Goal: Task Accomplishment & Management: Use online tool/utility

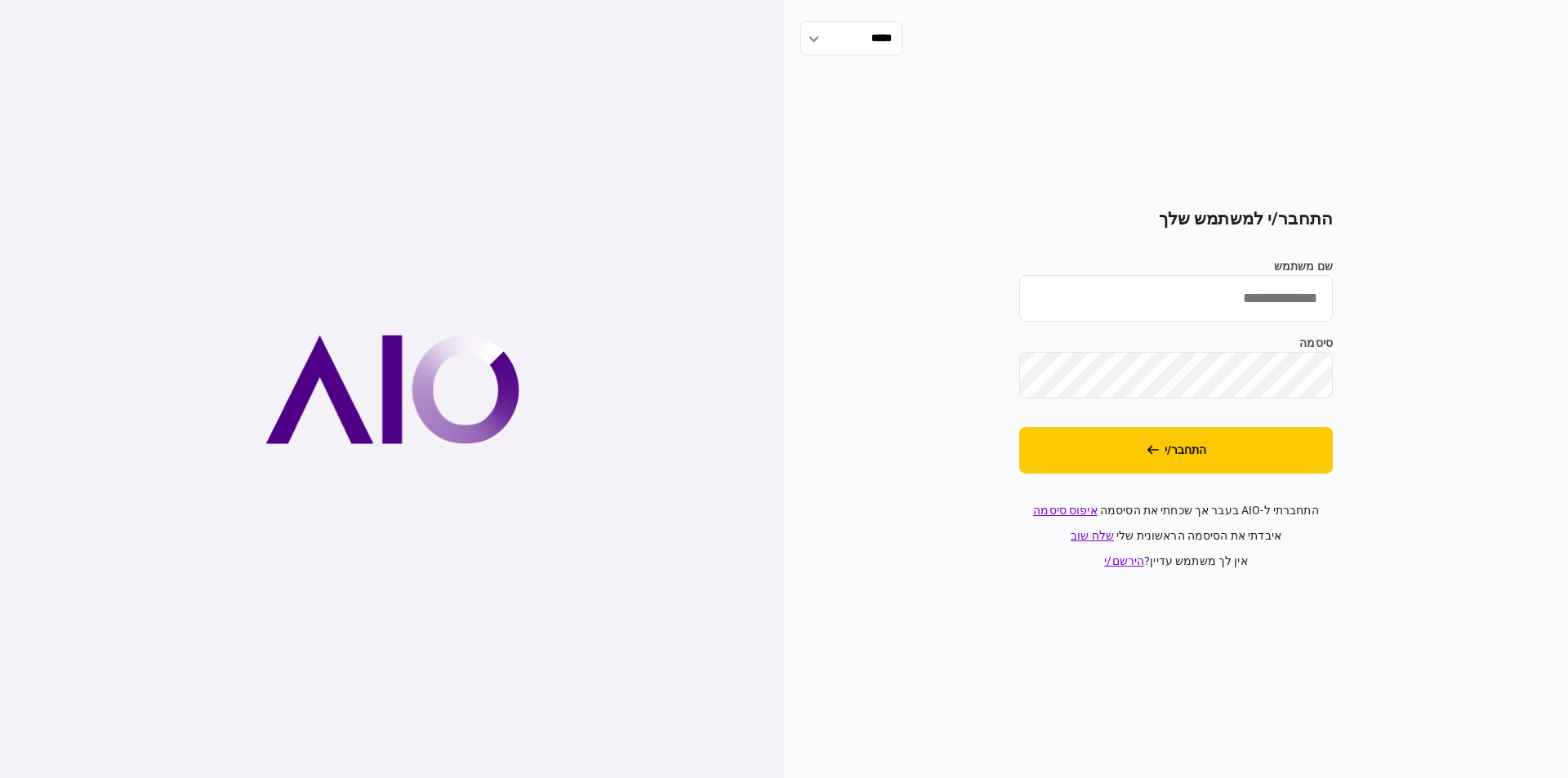
click at [1240, 309] on input "שם משתמש" at bounding box center [1176, 298] width 313 height 46
type input "*********"
click at [1176, 444] on button "התחבר/י" at bounding box center [1176, 450] width 313 height 46
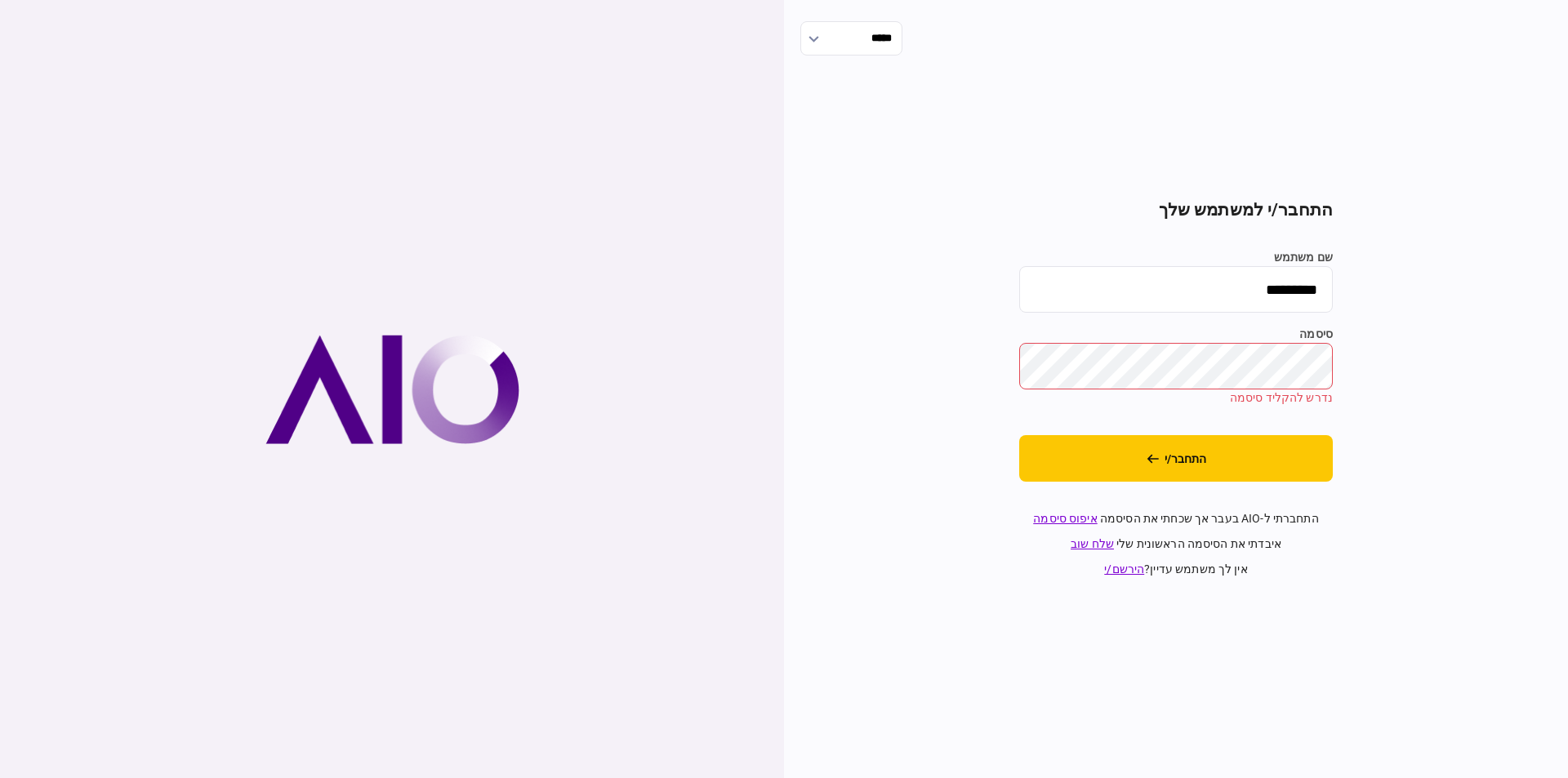
click at [1456, 448] on div "***** התחבר/י למשתמש שלך שם משתמש ********* סיסמה נדרש להקליד סיסמה התחבר/י התח…" at bounding box center [1176, 389] width 784 height 778
click at [1188, 446] on button "התחבר/י" at bounding box center [1176, 458] width 313 height 46
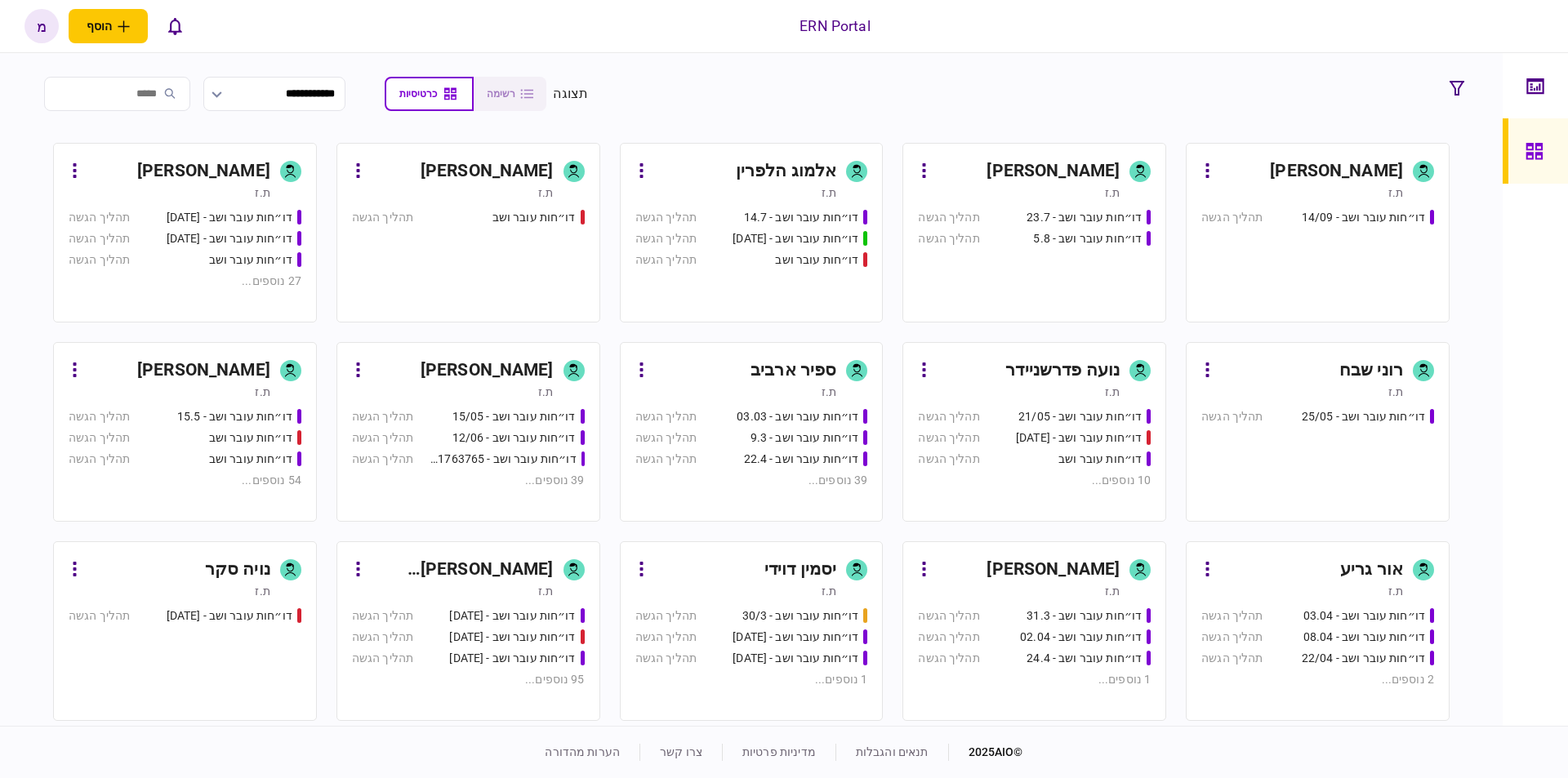
click at [1138, 168] on icon at bounding box center [1140, 171] width 12 height 17
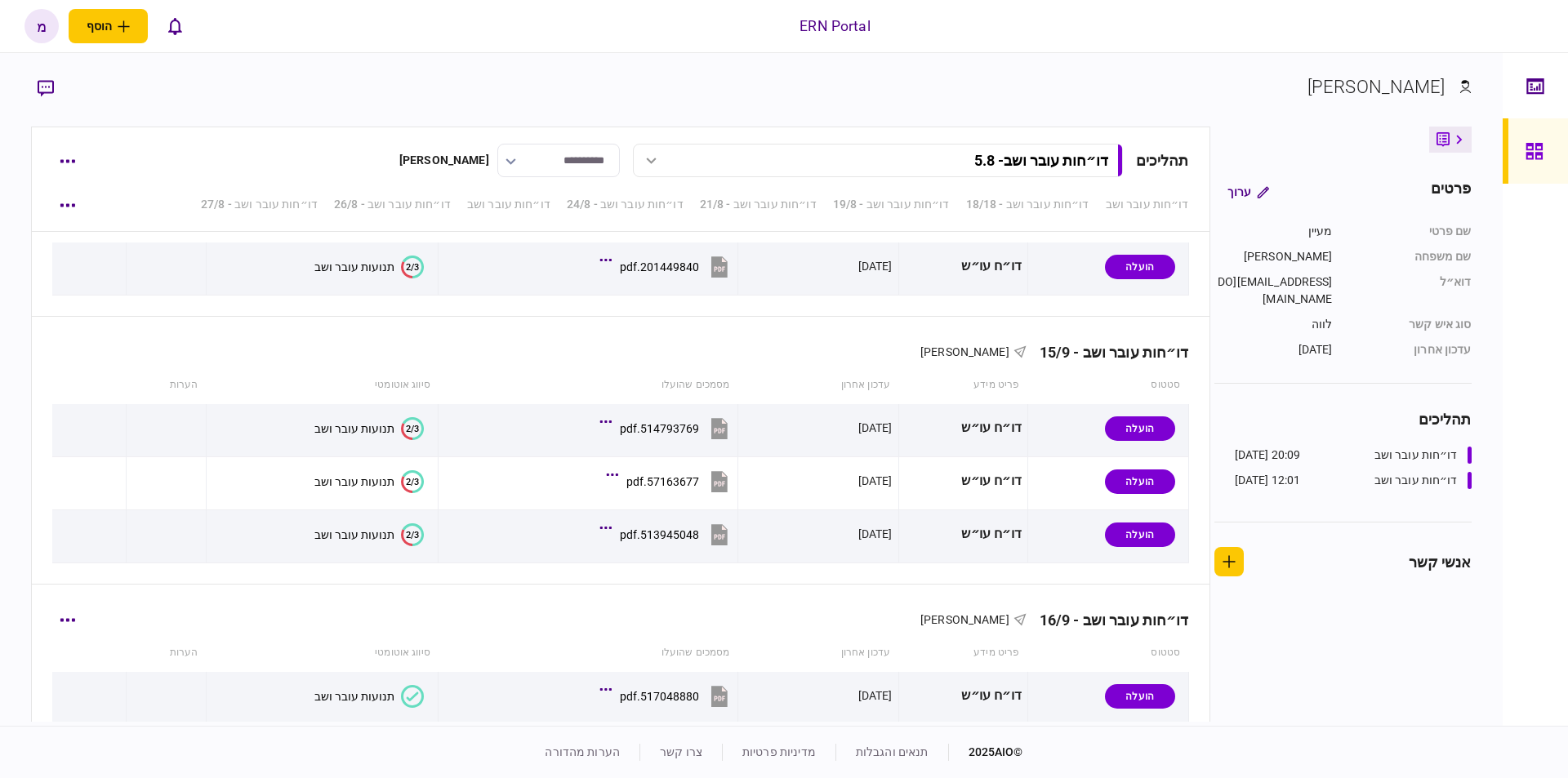
scroll to position [3068, 0]
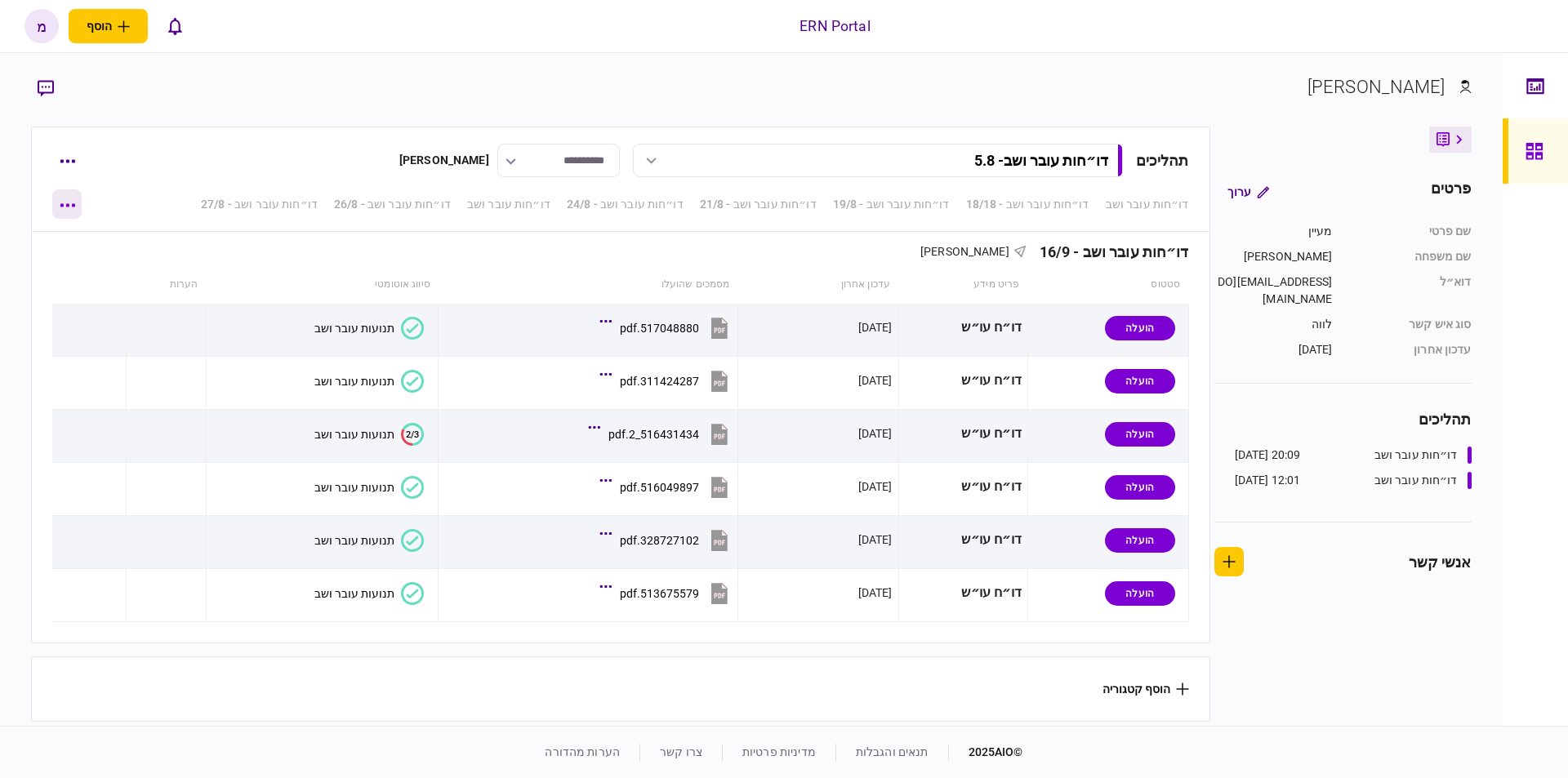
click at [58, 206] on button "button" at bounding box center [67, 205] width 30 height 30
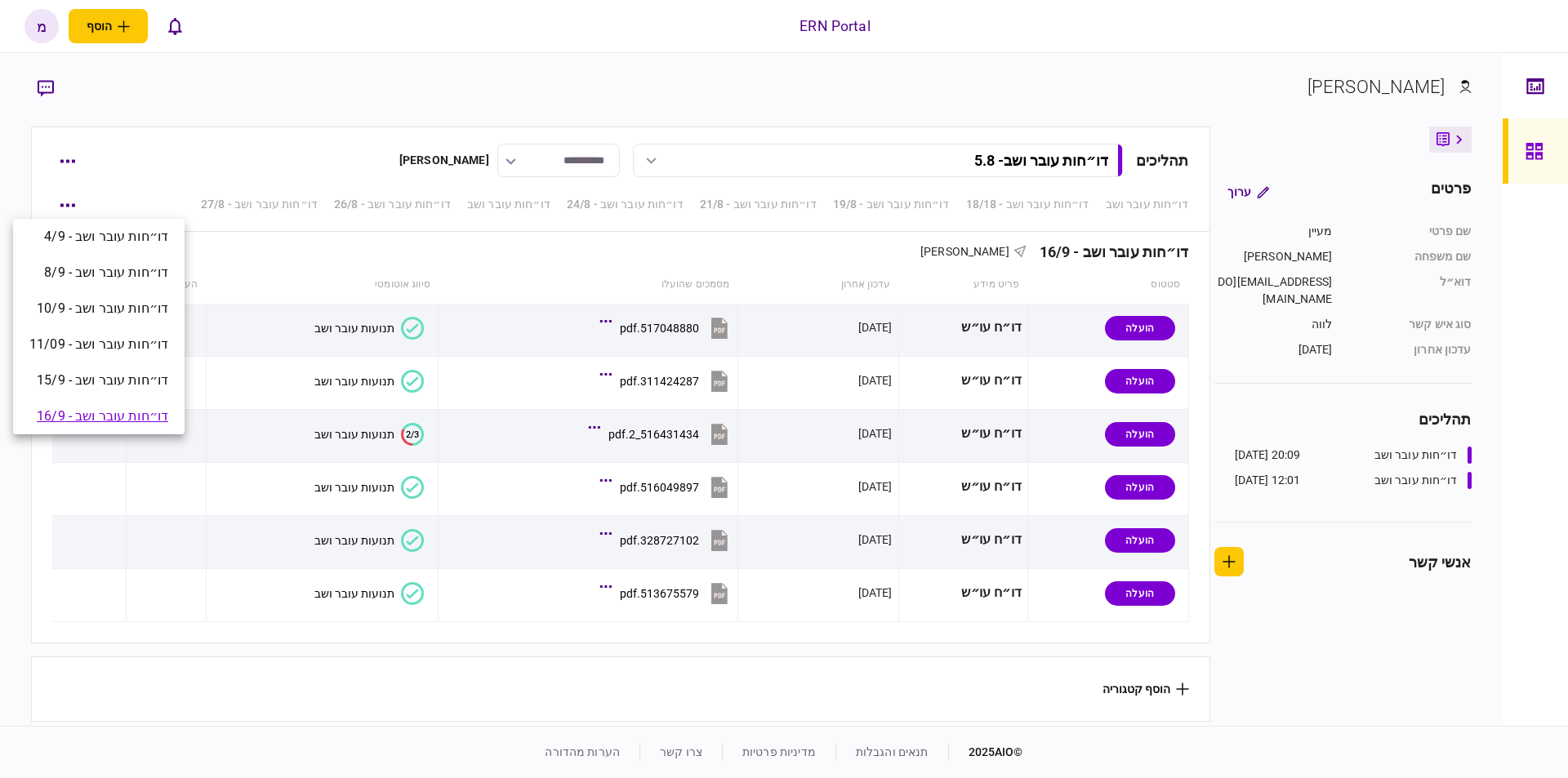
click at [72, 159] on div at bounding box center [784, 389] width 1568 height 778
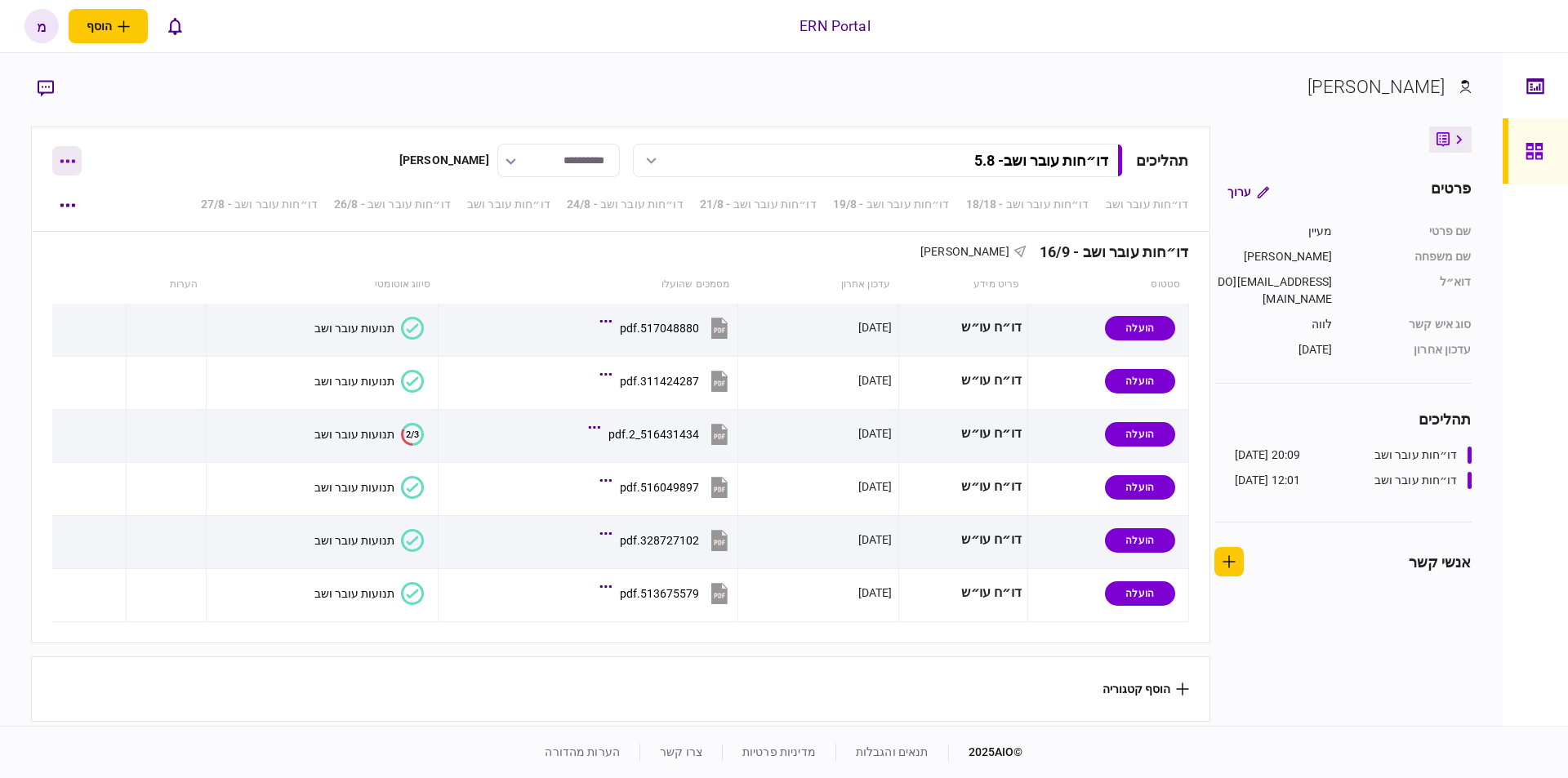
click at [68, 158] on button "button" at bounding box center [67, 161] width 30 height 30
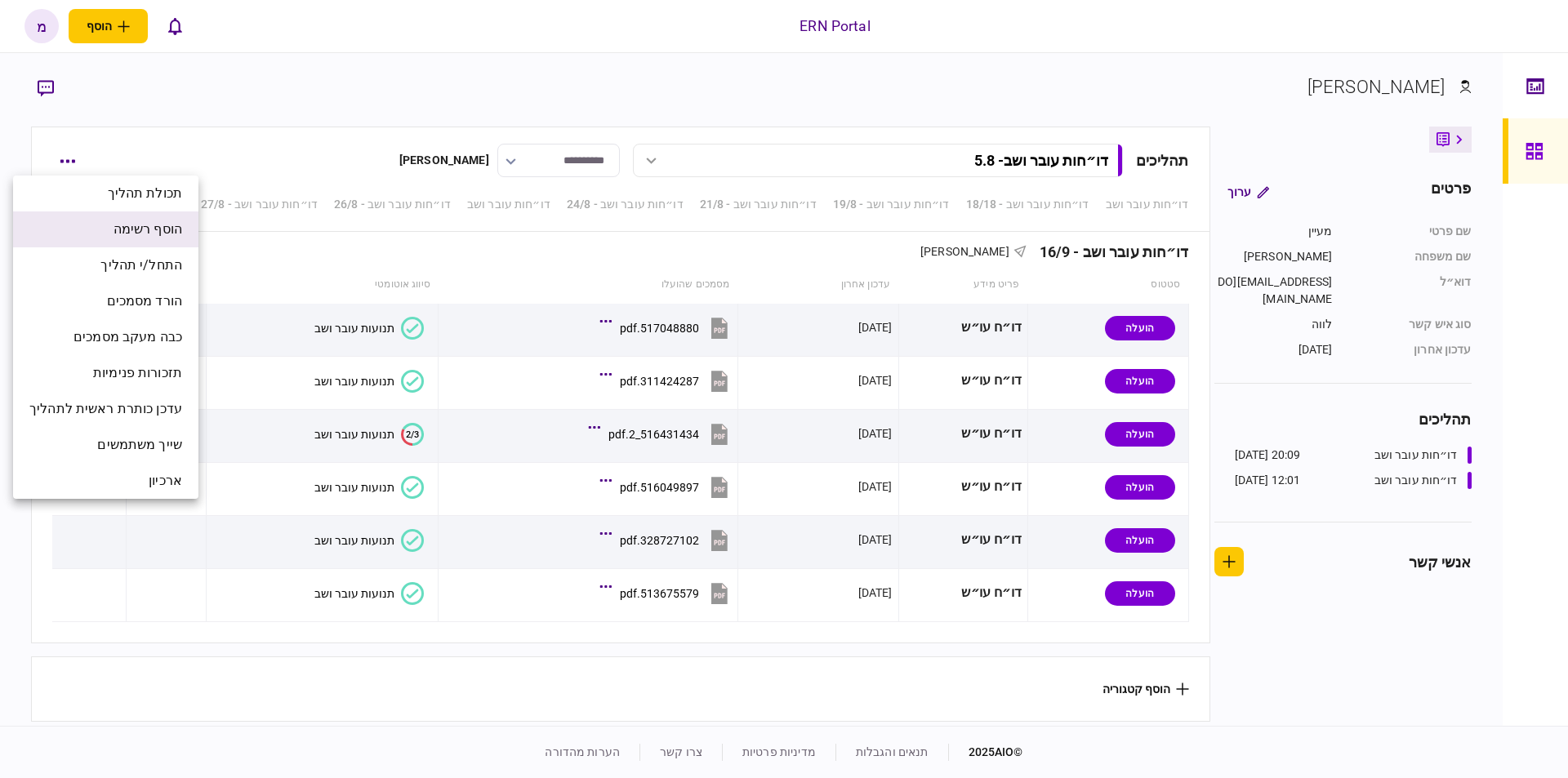
click at [164, 227] on span "הוסף רשימה" at bounding box center [147, 229] width 69 height 20
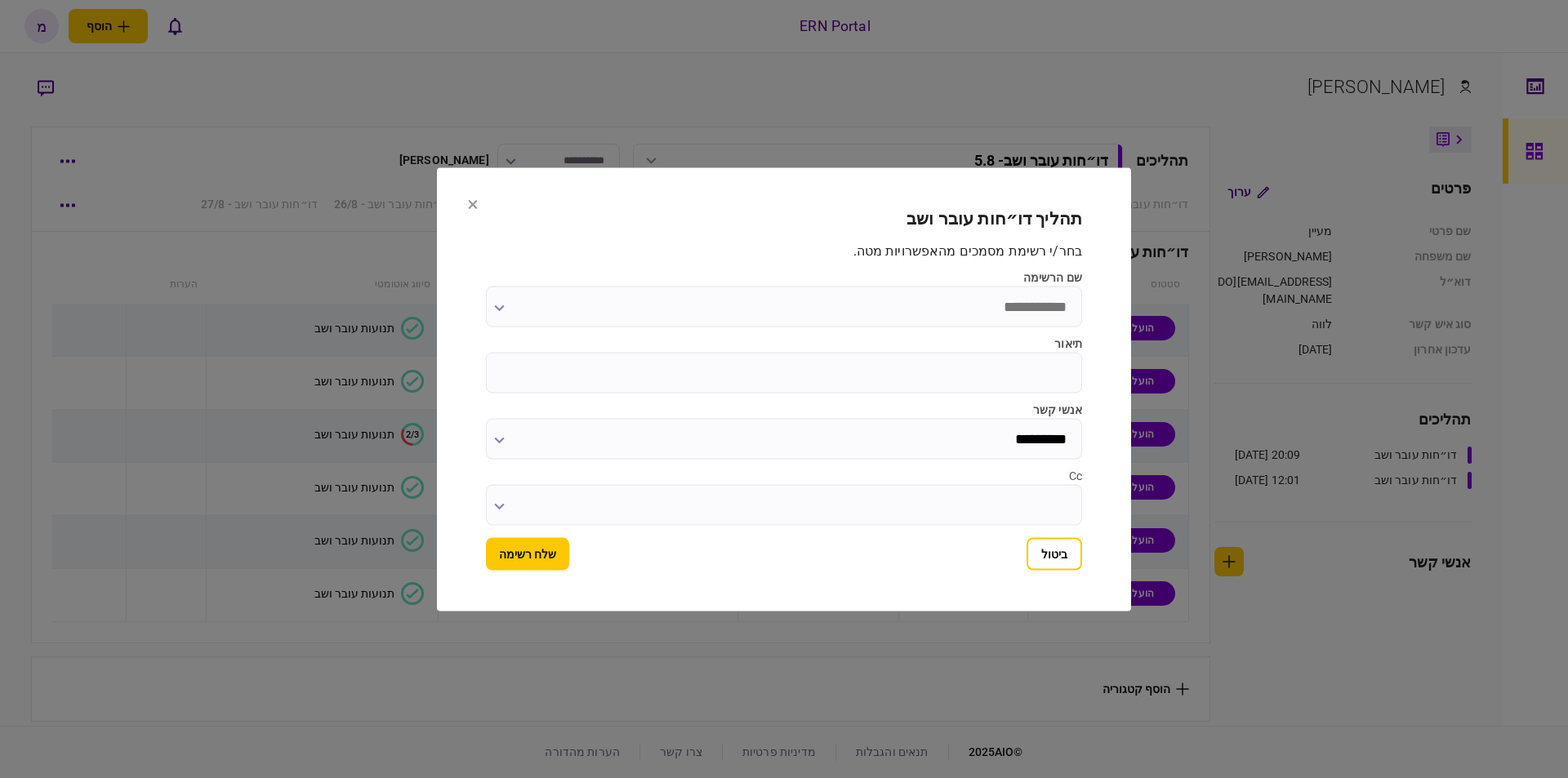
click at [883, 311] on input "שם הרשימה" at bounding box center [783, 305] width 596 height 41
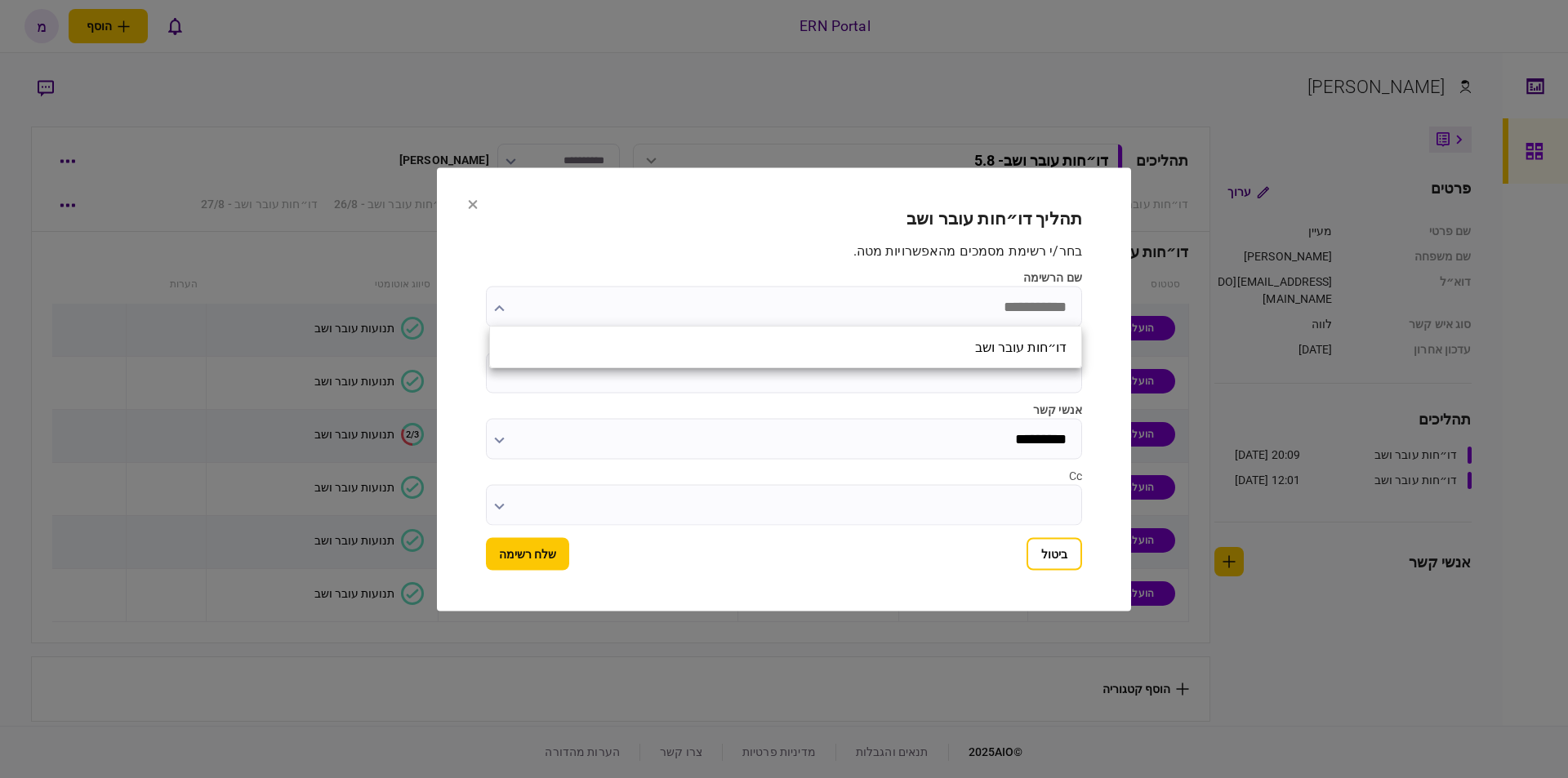
click at [775, 368] on div at bounding box center [784, 389] width 1568 height 778
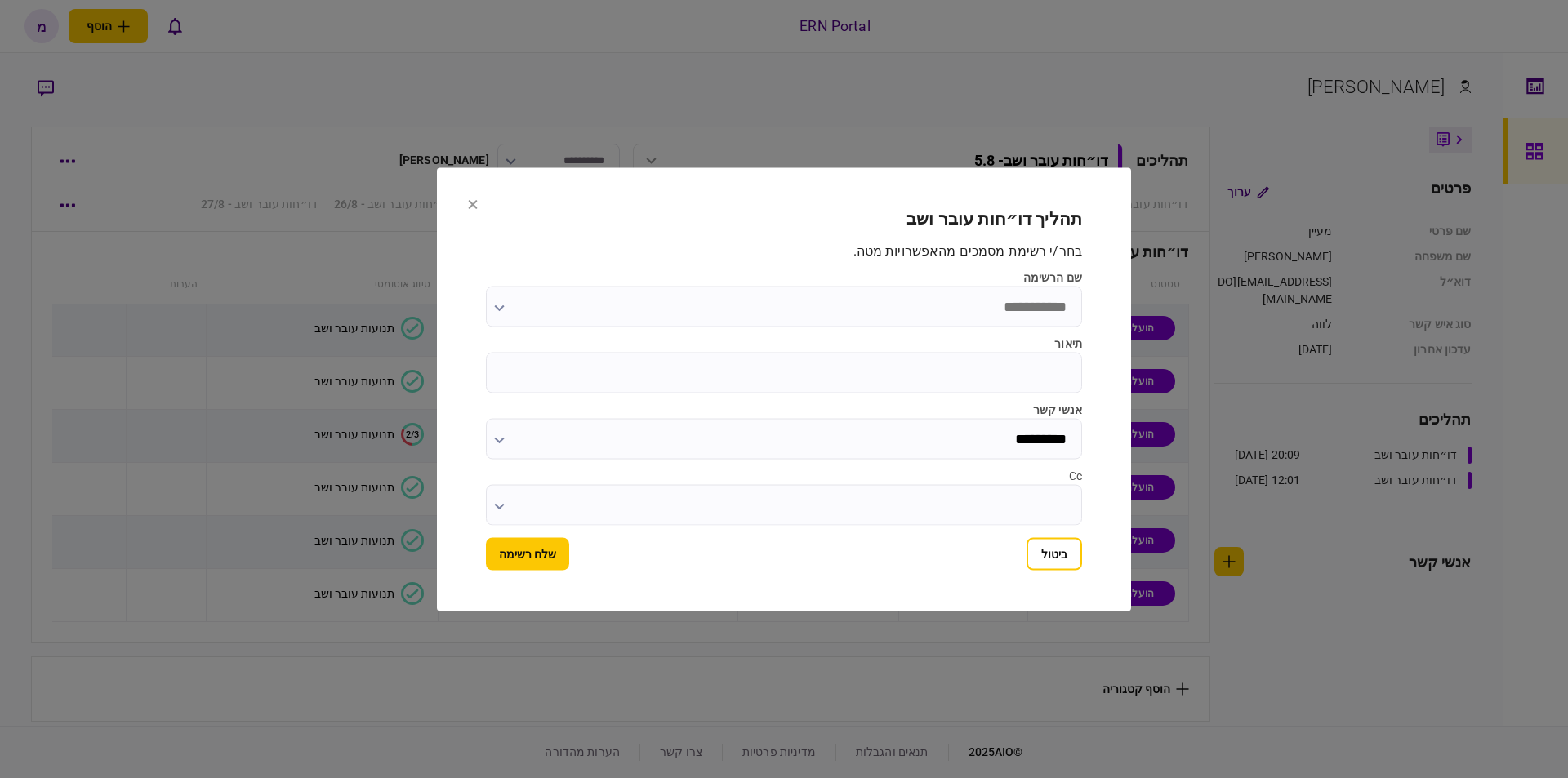
click at [810, 311] on input "שם הרשימה" at bounding box center [783, 305] width 596 height 41
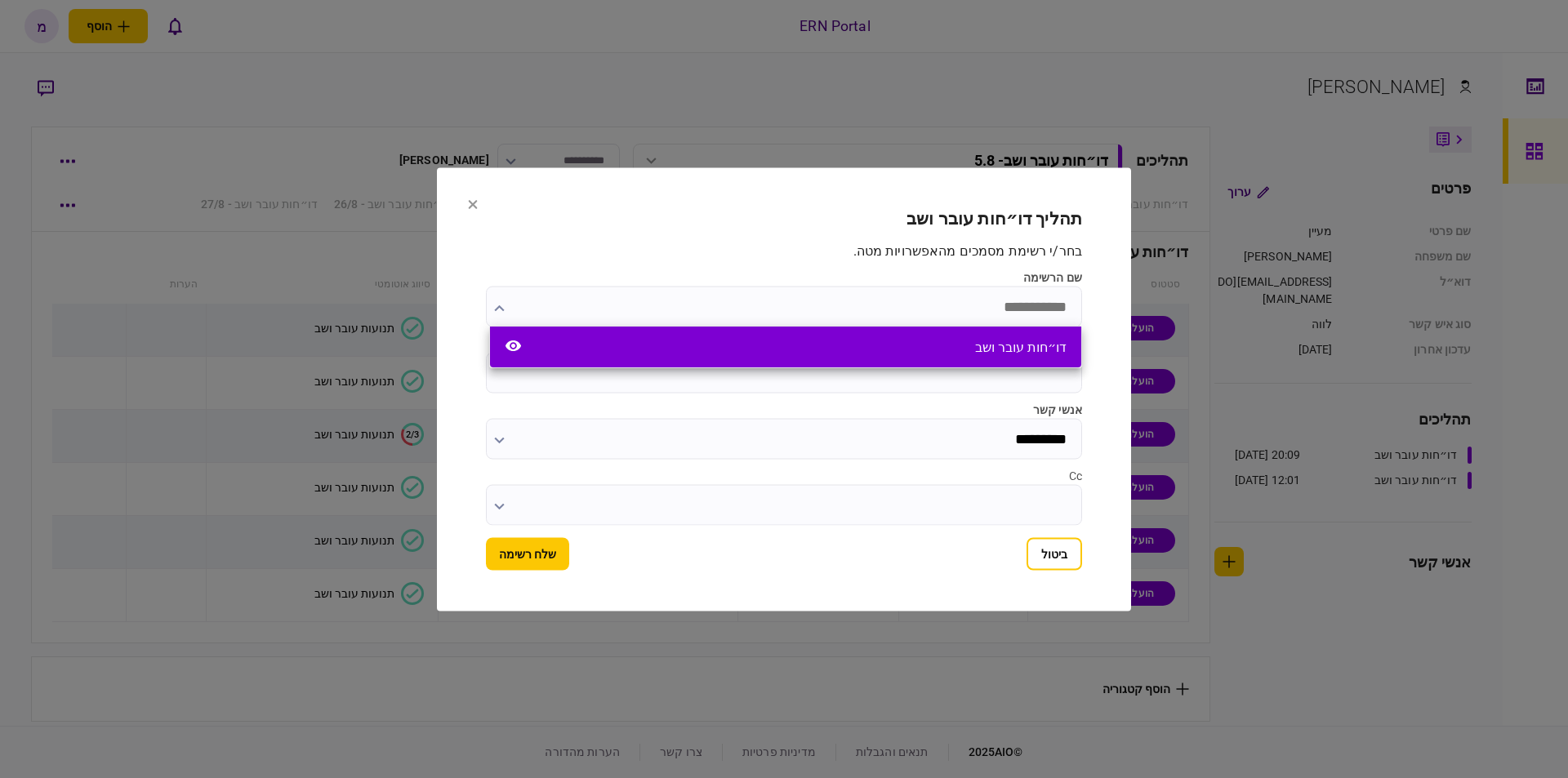
click at [821, 351] on div "דו״חות עובר ושב" at bounding box center [785, 346] width 591 height 41
type input "**********"
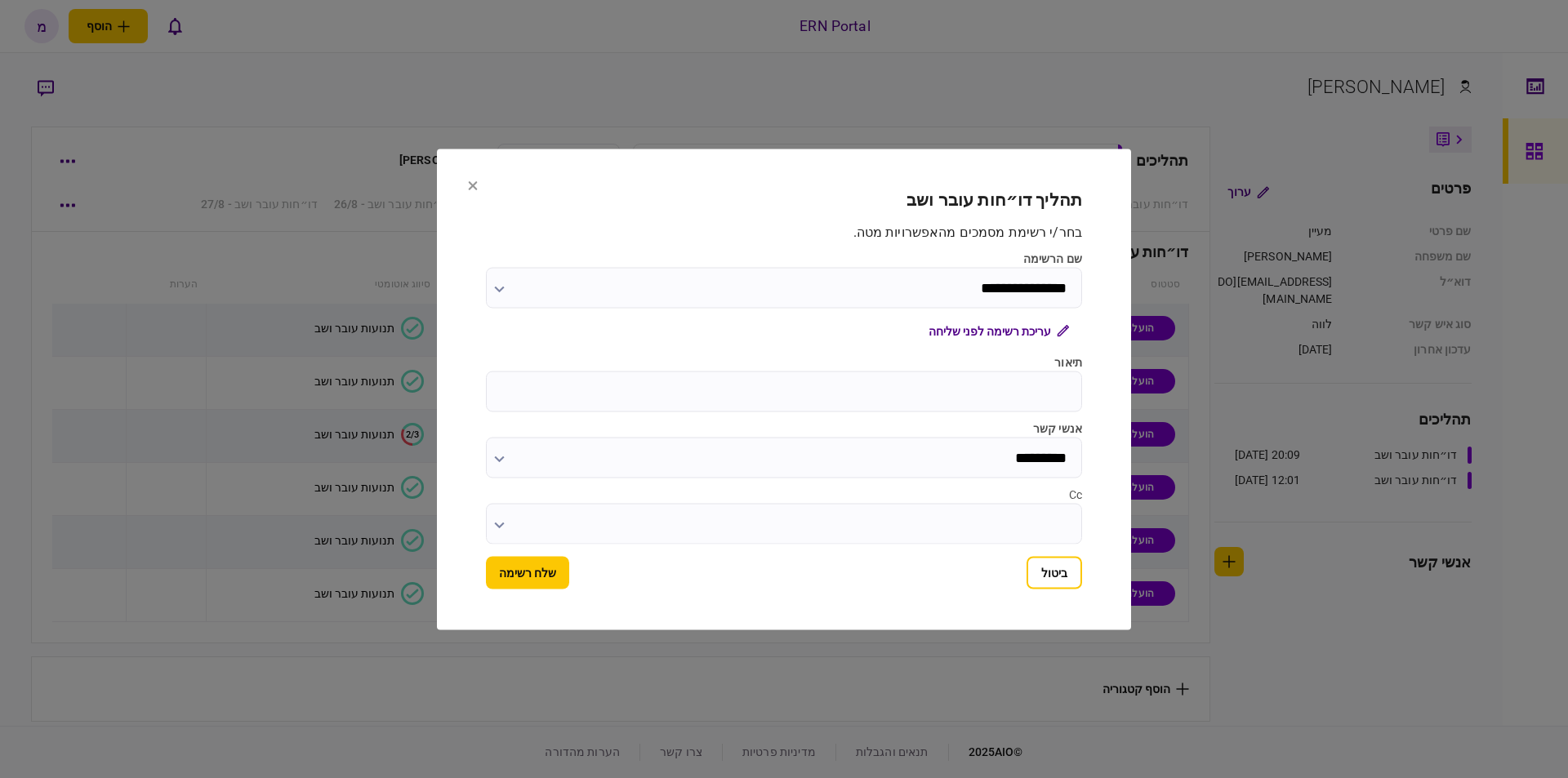
click at [821, 377] on input "תיאור" at bounding box center [783, 391] width 596 height 41
type input "****"
click at [531, 573] on button "שלח רשימה" at bounding box center [527, 573] width 84 height 33
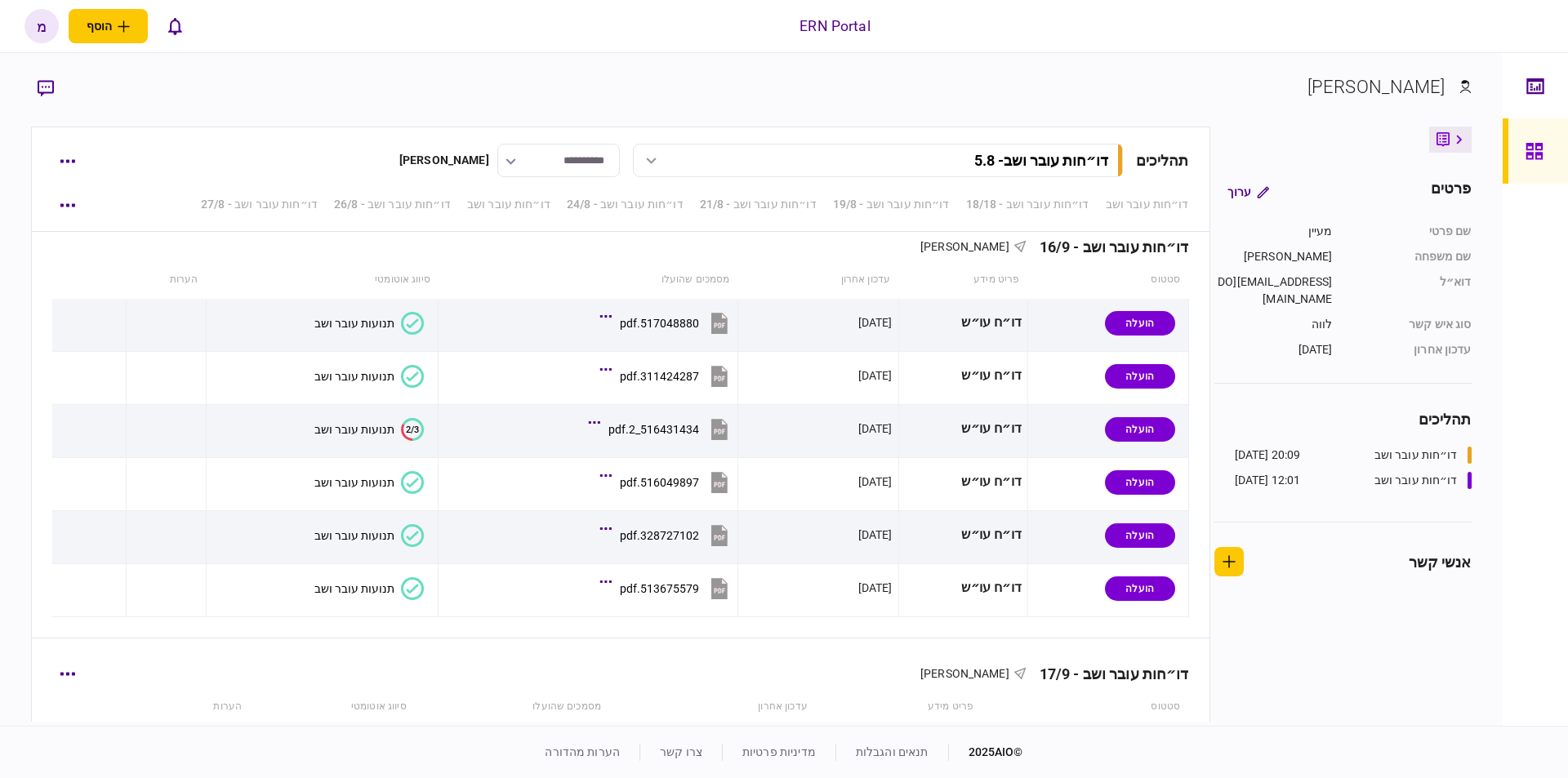
scroll to position [3229, 0]
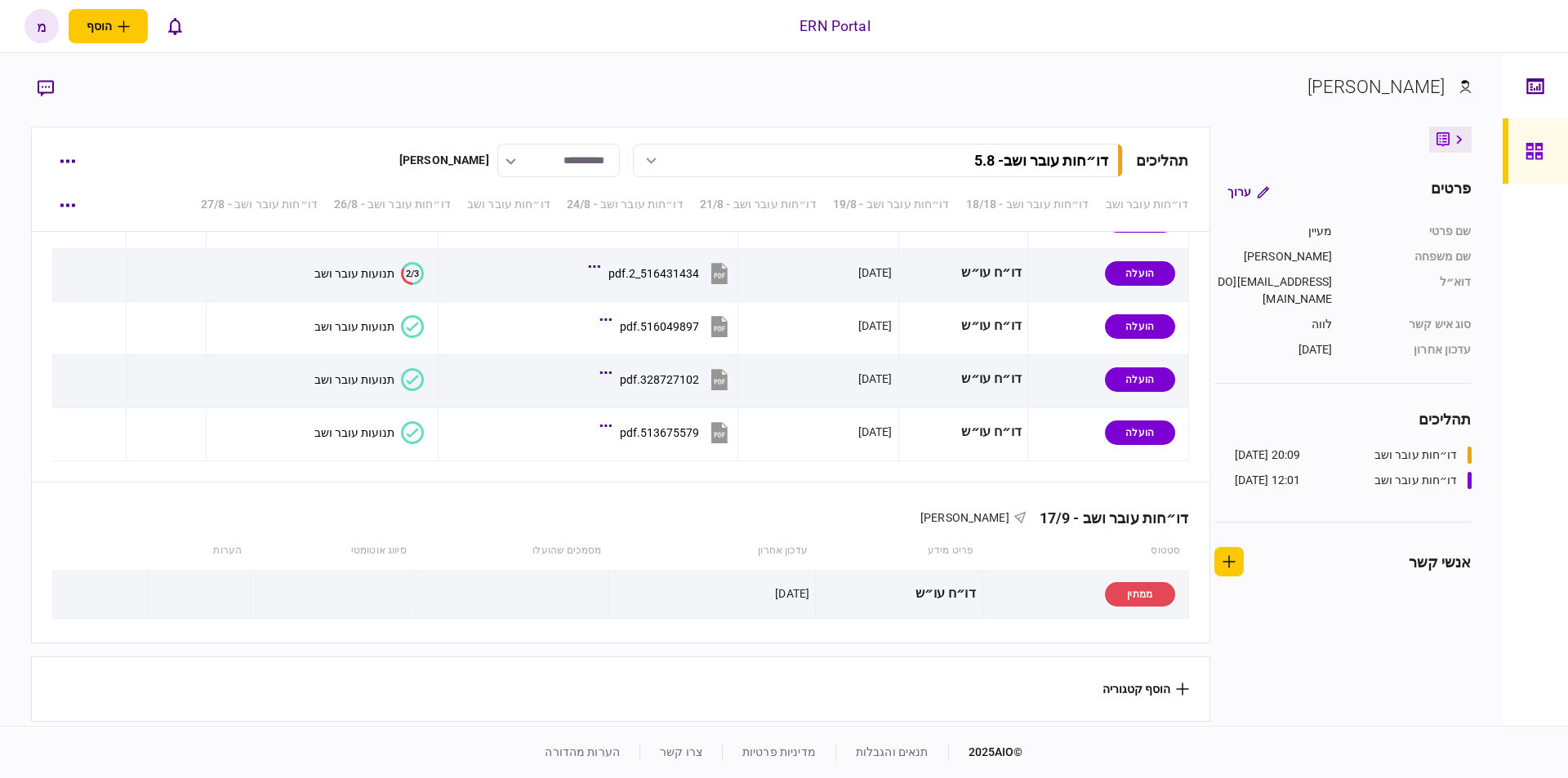
click at [256, 79] on section "[PERSON_NAME]" at bounding box center [751, 99] width 1439 height 53
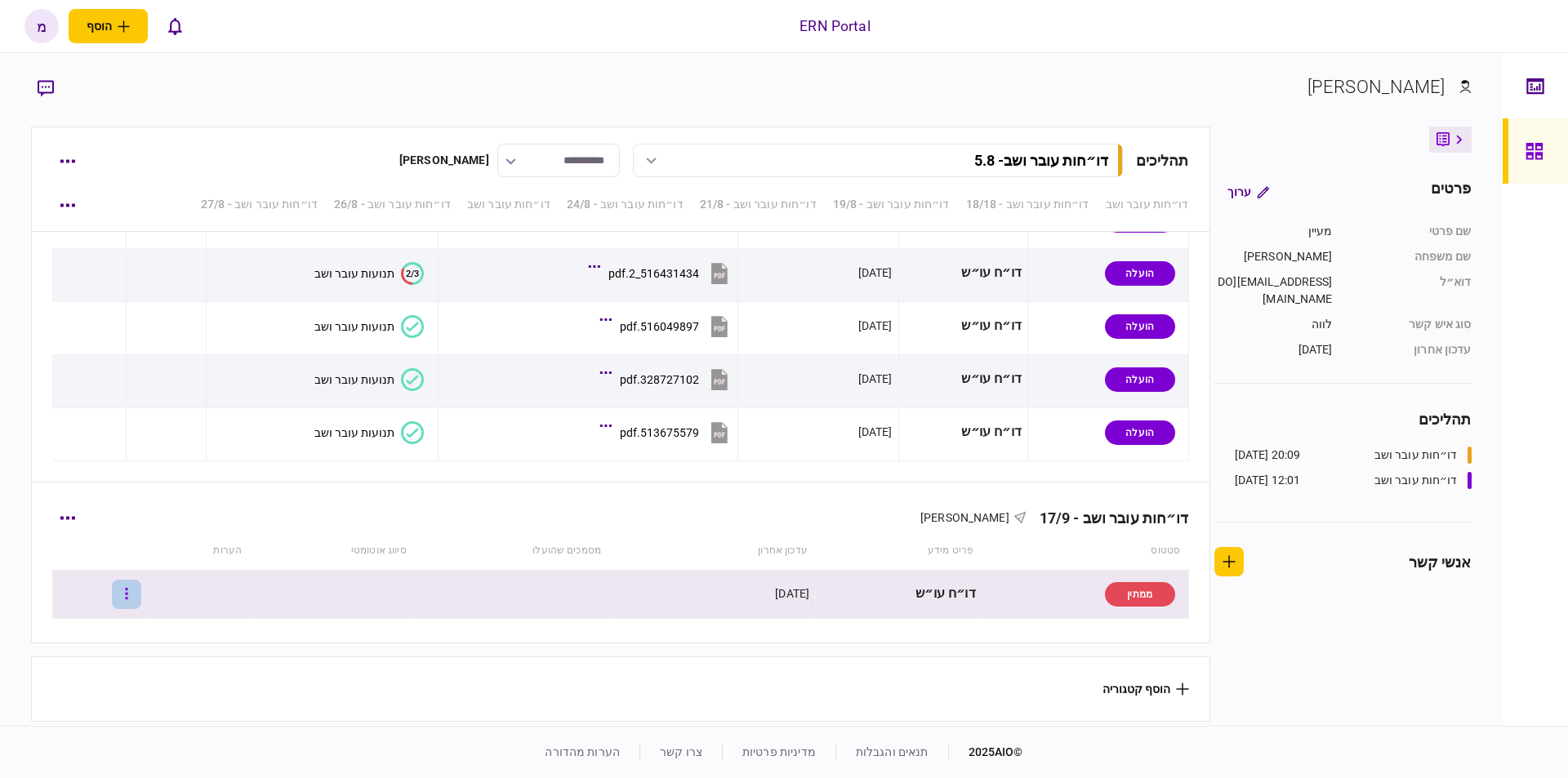
click at [141, 594] on button "button" at bounding box center [127, 594] width 30 height 30
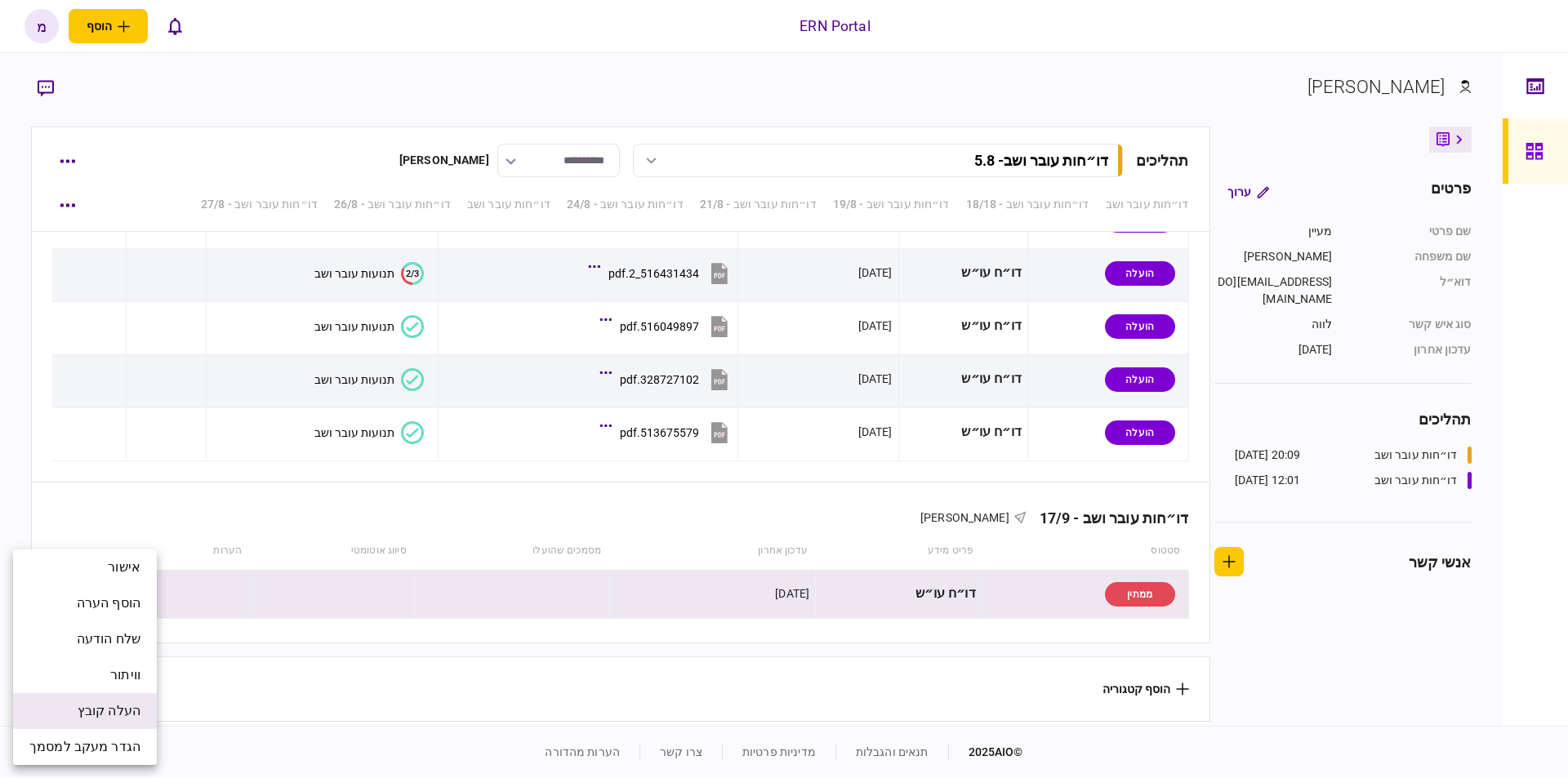
click at [106, 702] on span "העלה קובץ" at bounding box center [109, 711] width 63 height 20
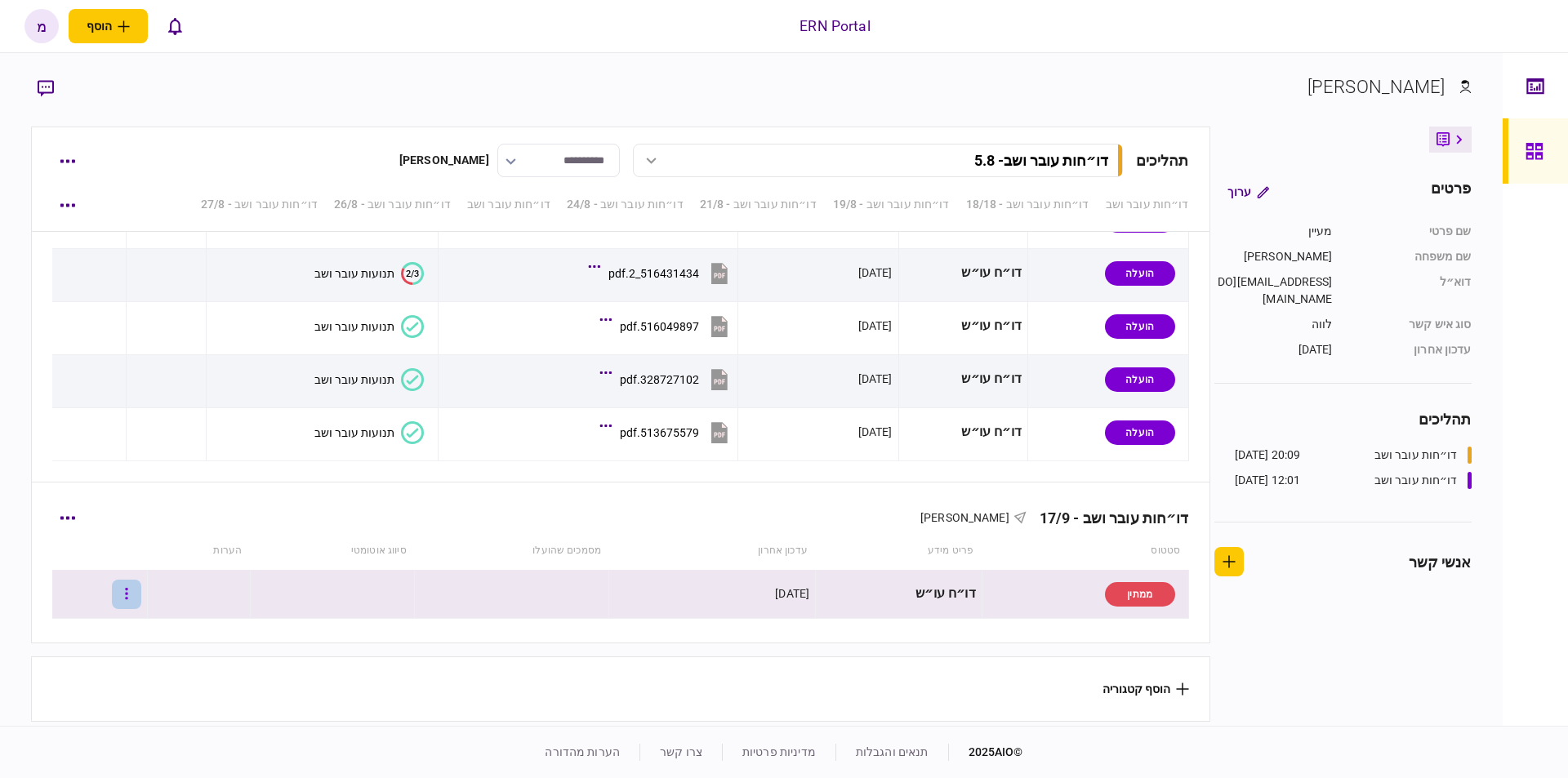
click at [128, 587] on icon "button" at bounding box center [127, 594] width 3 height 16
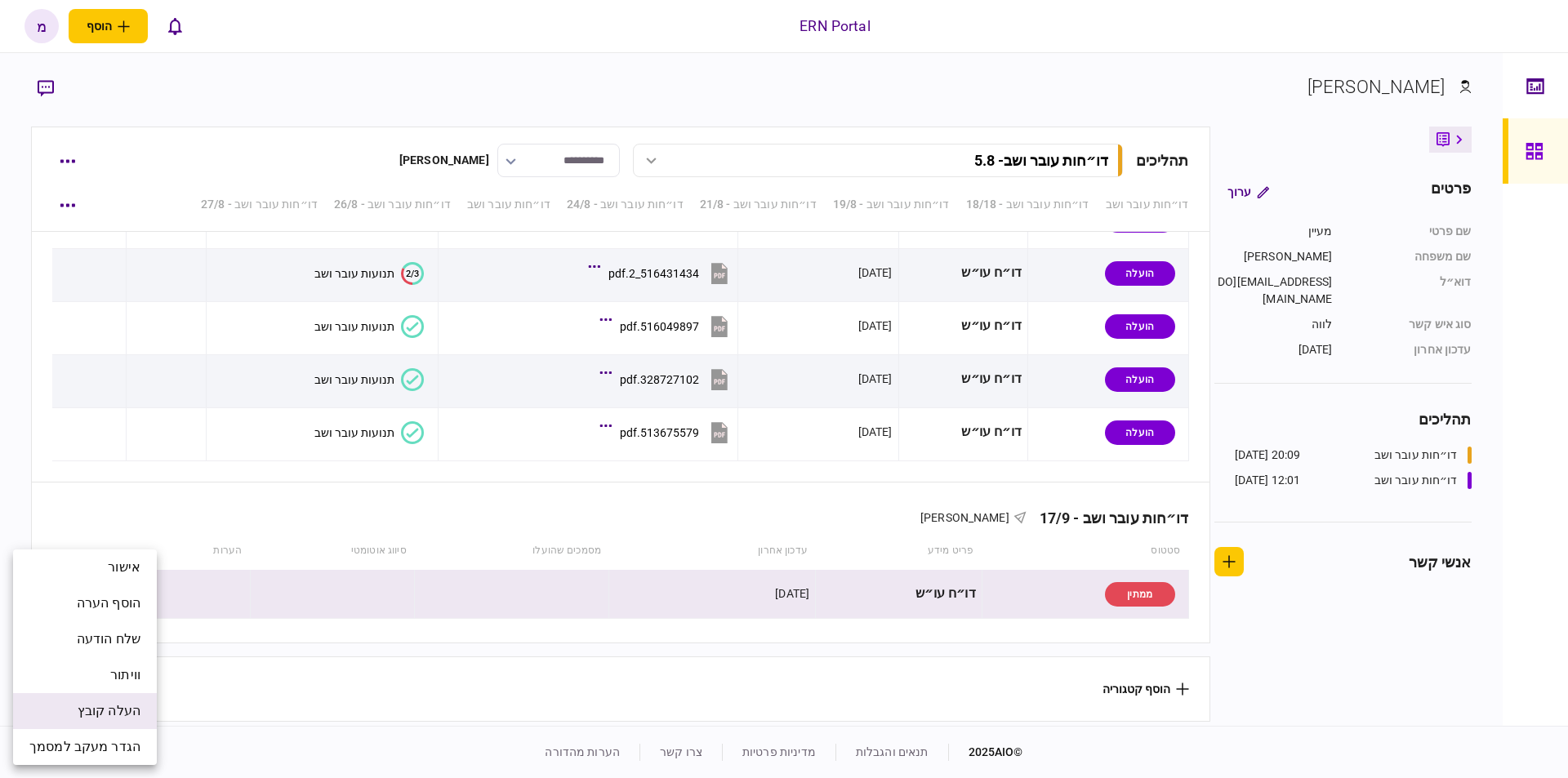
click at [82, 712] on span "העלה קובץ" at bounding box center [109, 711] width 63 height 20
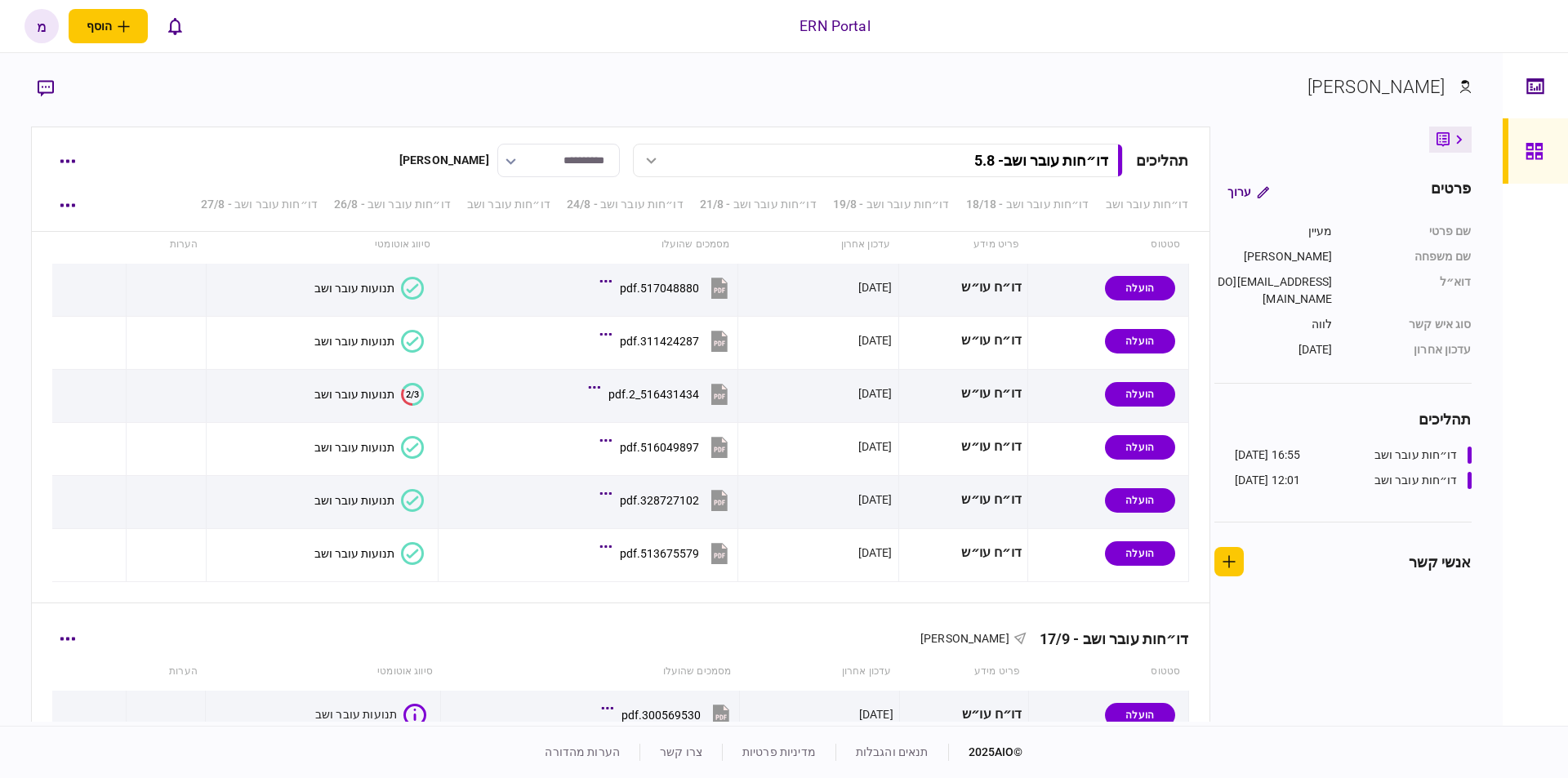
scroll to position [3229, 0]
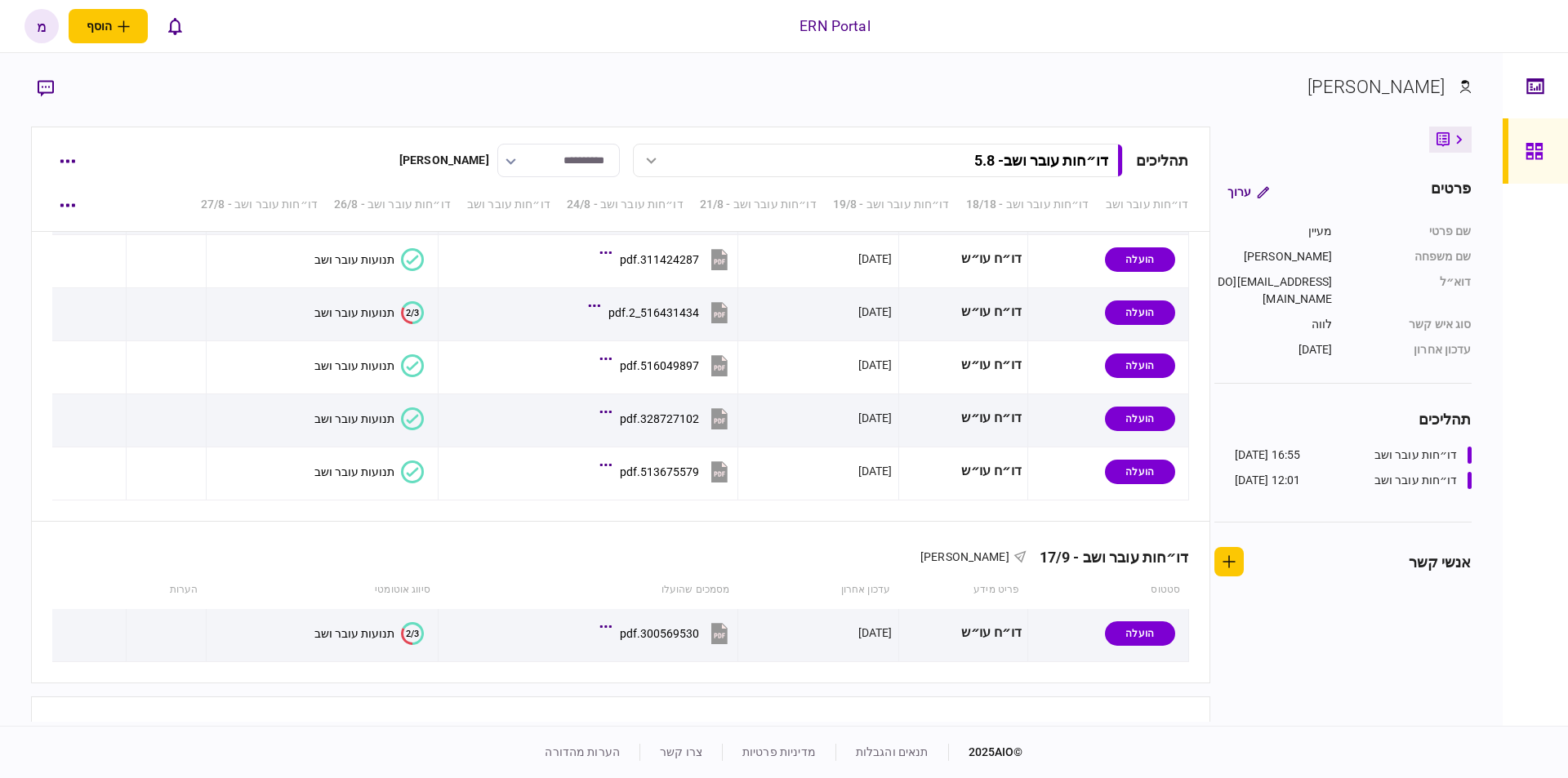
scroll to position [3229, 0]
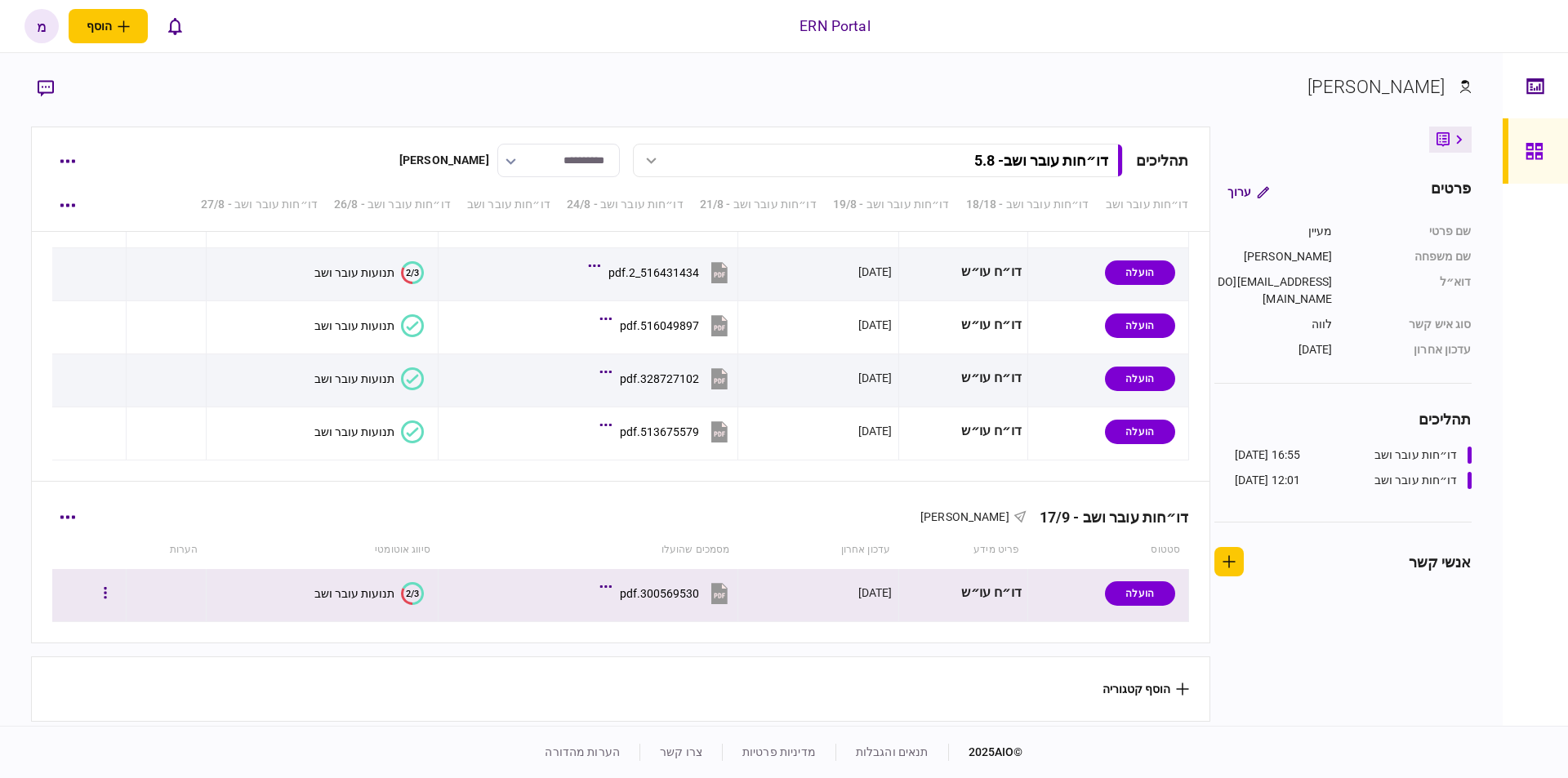
click at [406, 582] on icon at bounding box center [413, 594] width 21 height 23
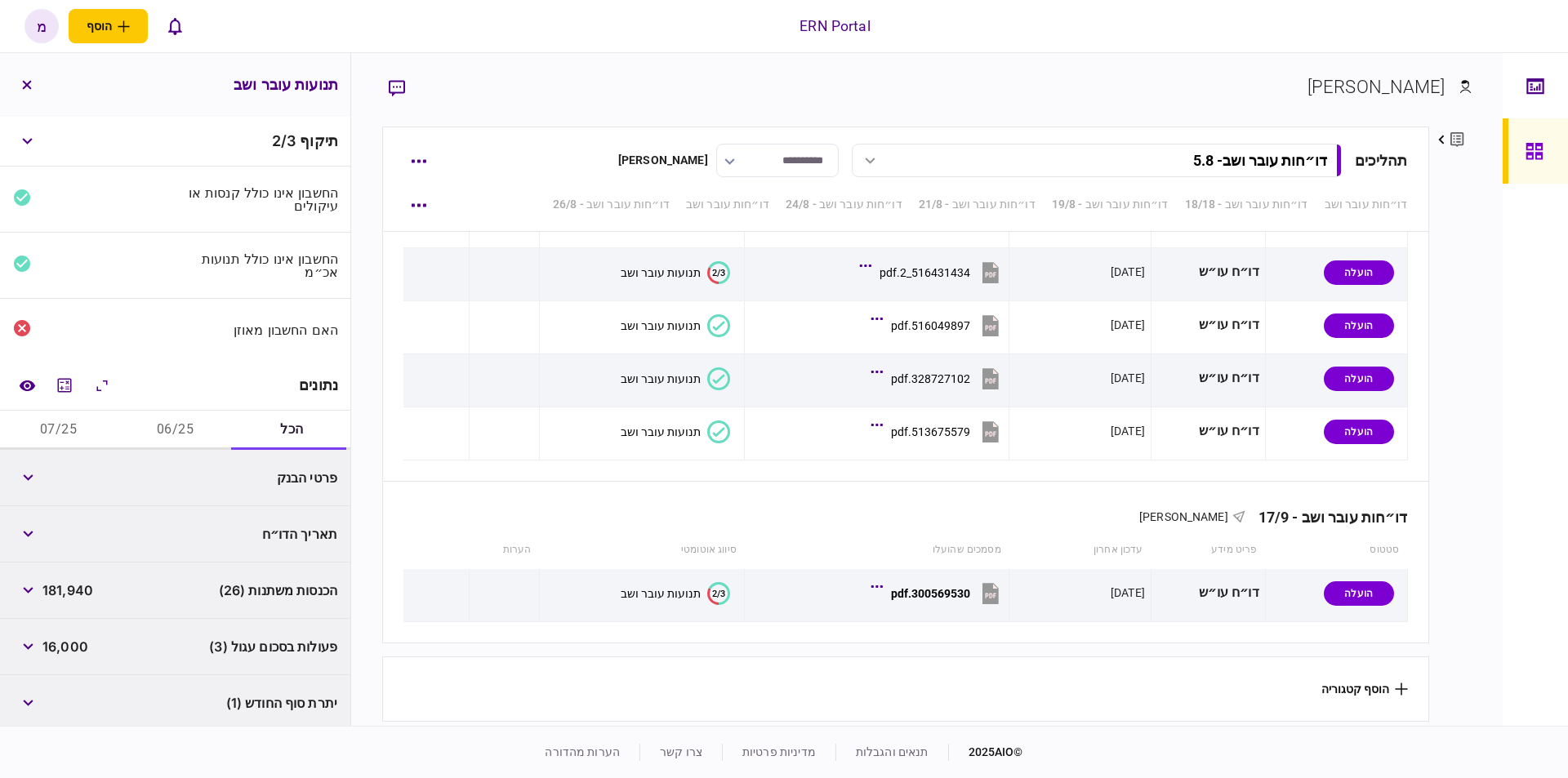
scroll to position [62, 0]
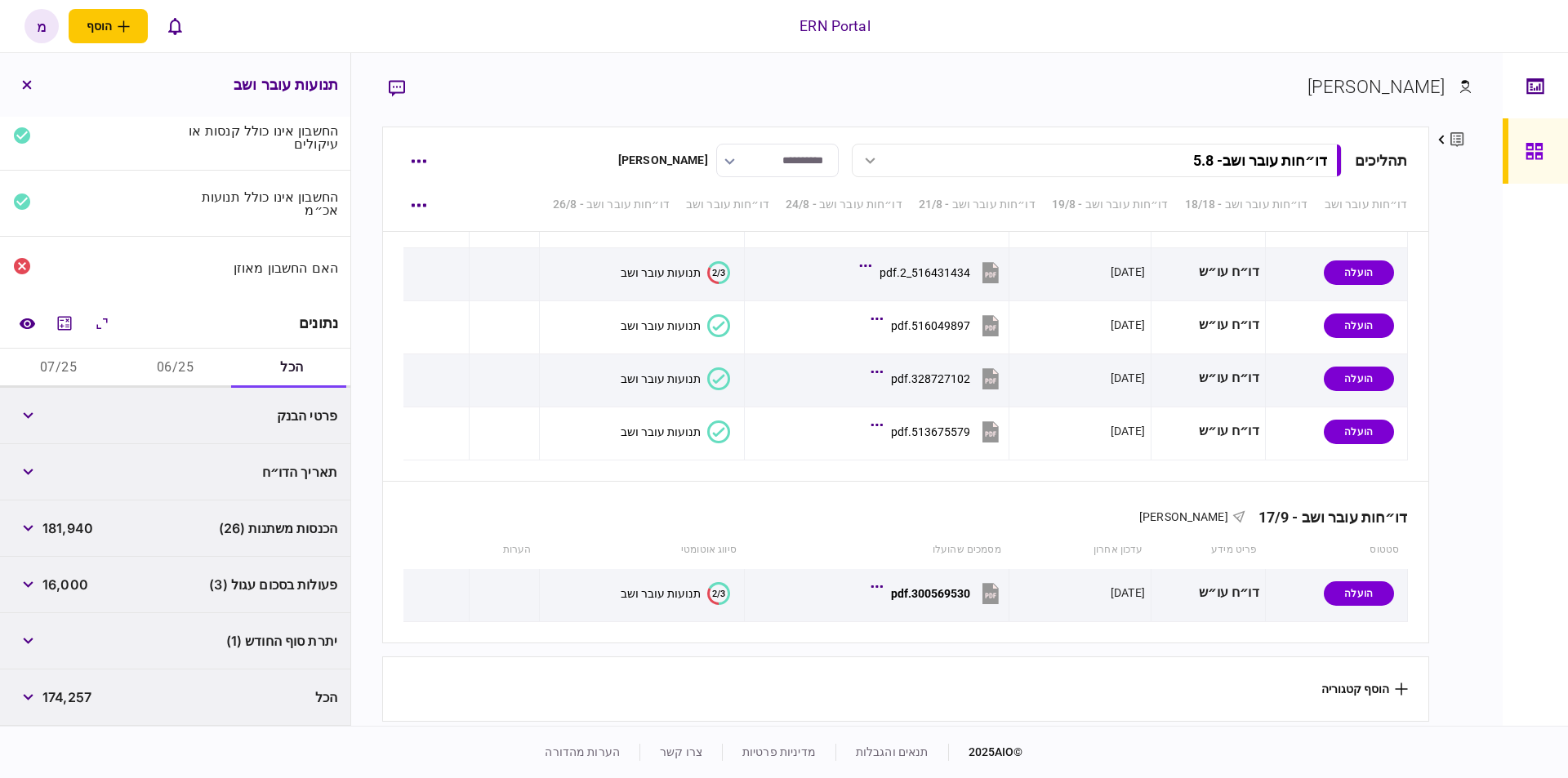
click at [1093, 15] on div "ERN Portal הוסף לקוח עסקי לקוח פרטי מ מ מעיין כהן maayanco@ern.co.il עברית Engl…" at bounding box center [784, 26] width 1568 height 52
click at [169, 353] on button "06/25" at bounding box center [175, 368] width 117 height 39
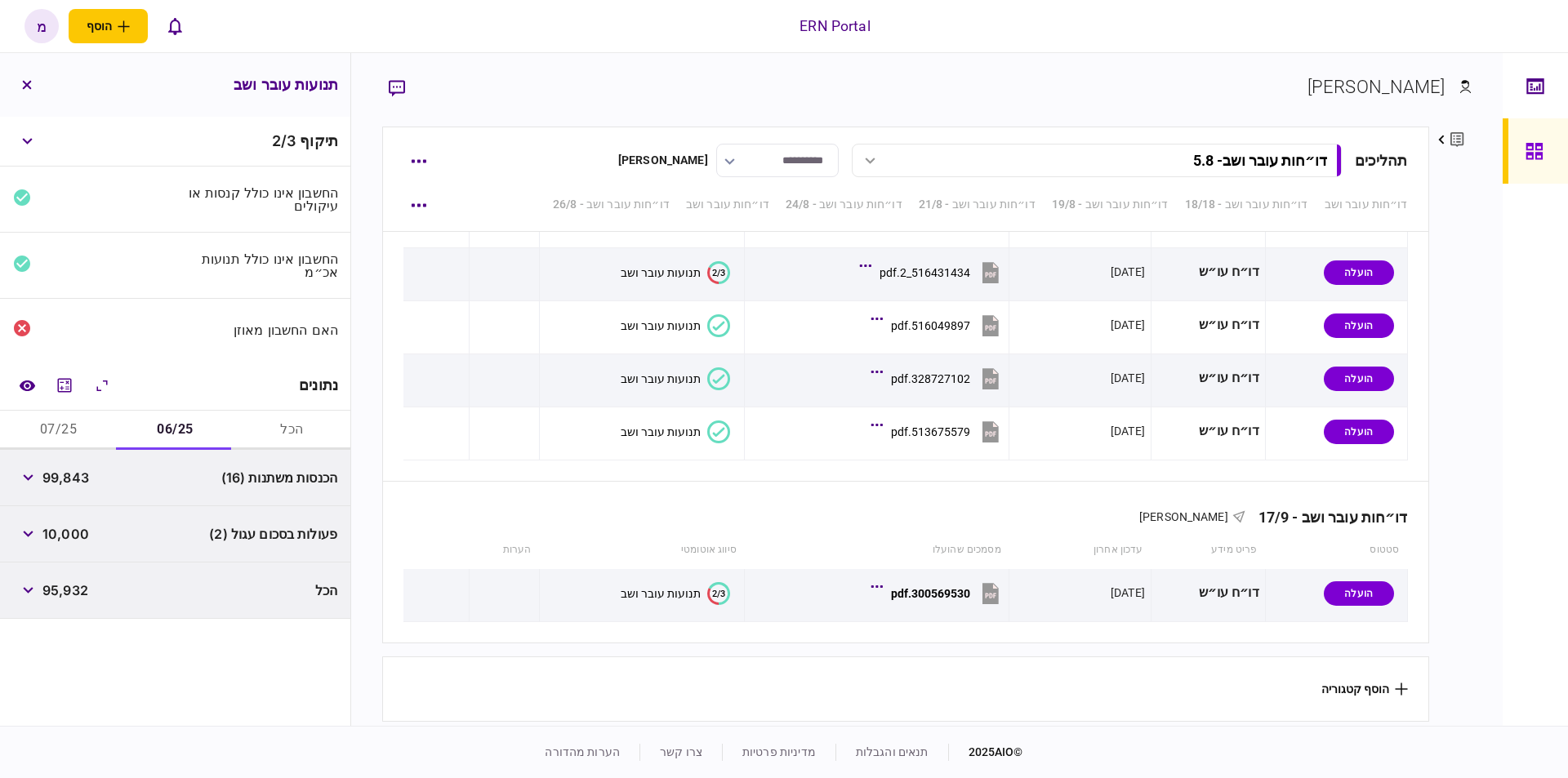
scroll to position [0, 0]
click at [157, 360] on div "האם החשבון מאוזן" at bounding box center [175, 329] width 351 height 62
click at [67, 423] on button "07/25" at bounding box center [58, 430] width 117 height 39
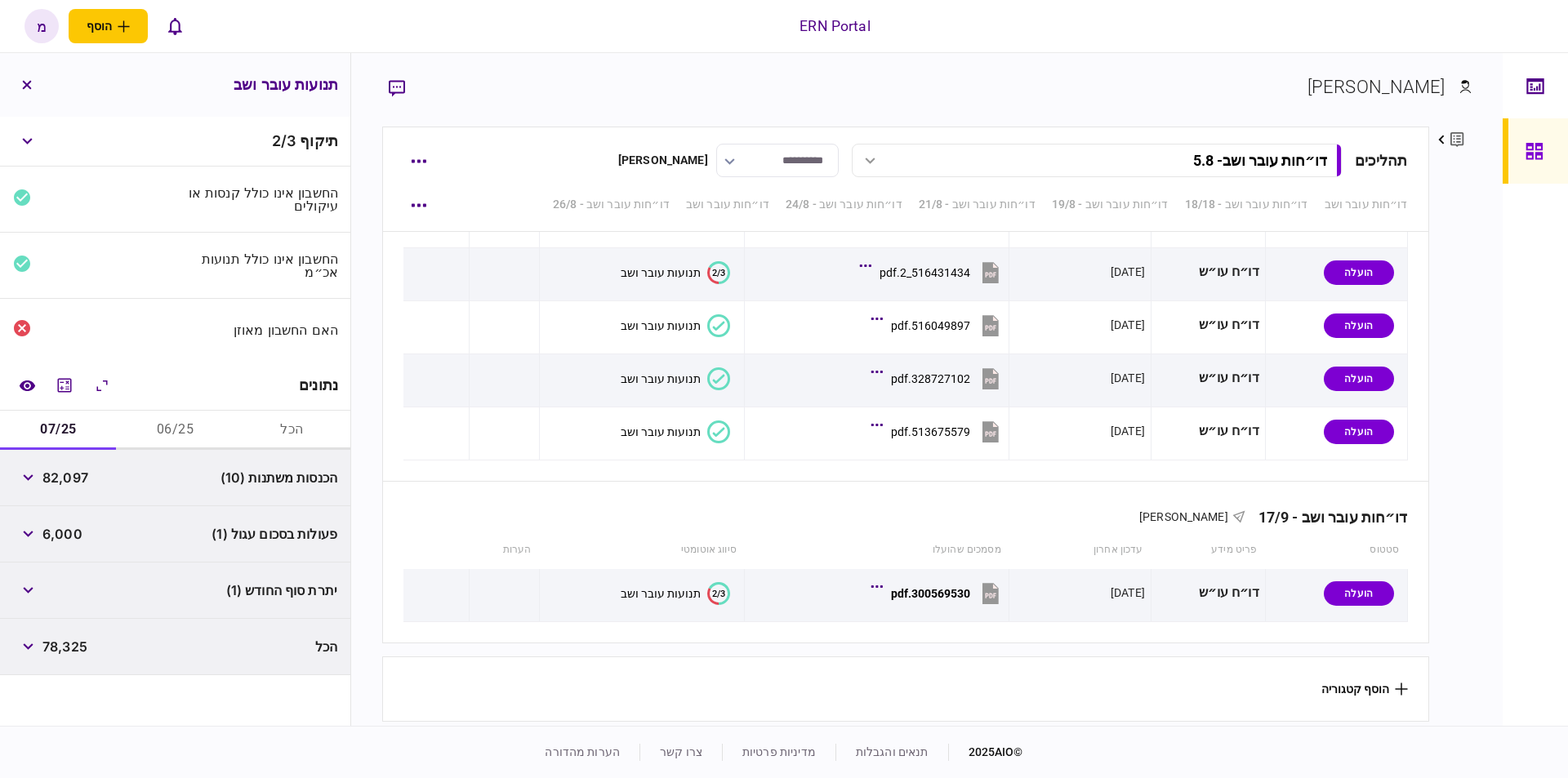
click at [168, 417] on button "06/25" at bounding box center [175, 430] width 117 height 39
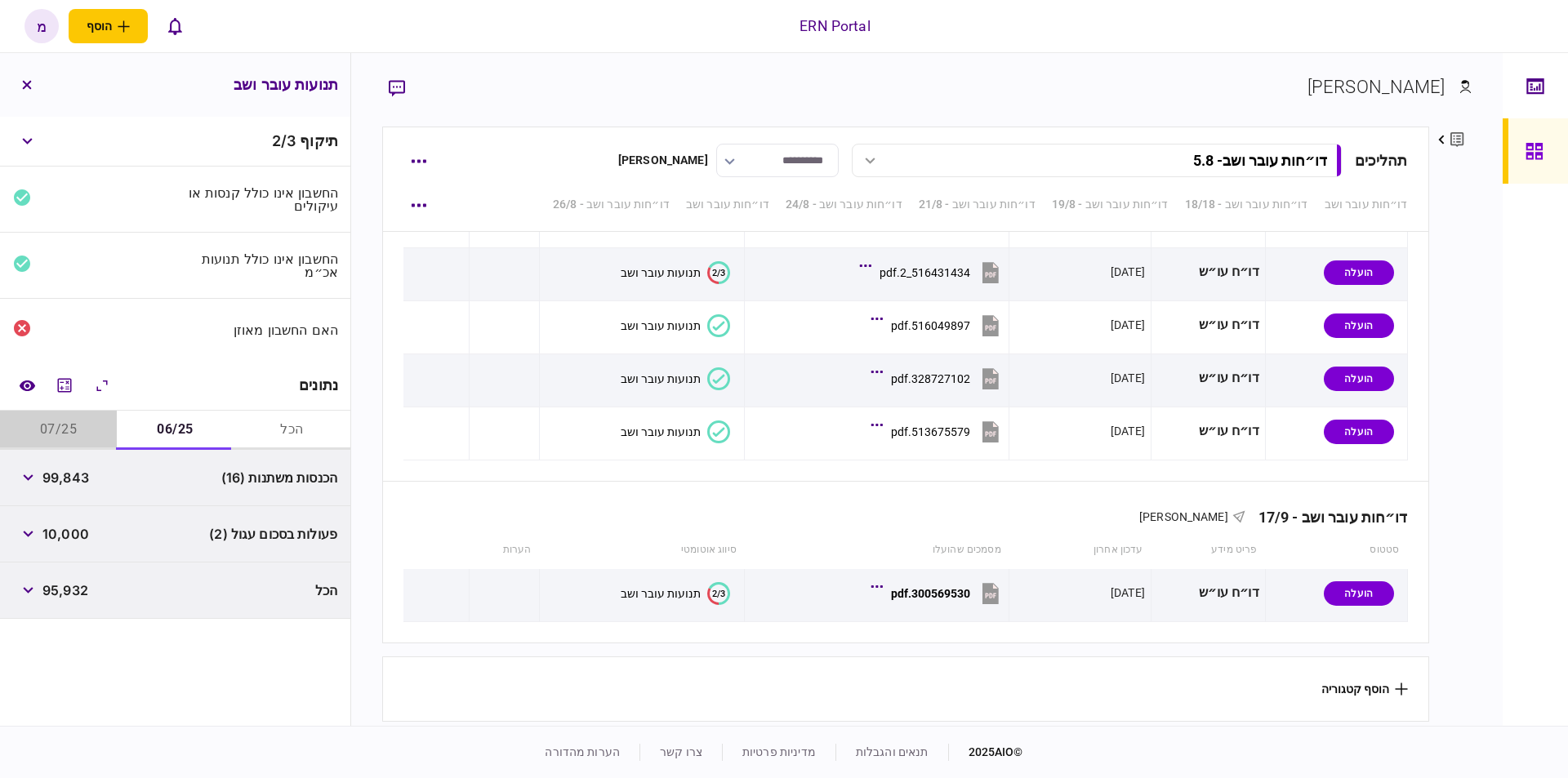
click at [50, 423] on button "07/25" at bounding box center [58, 430] width 117 height 39
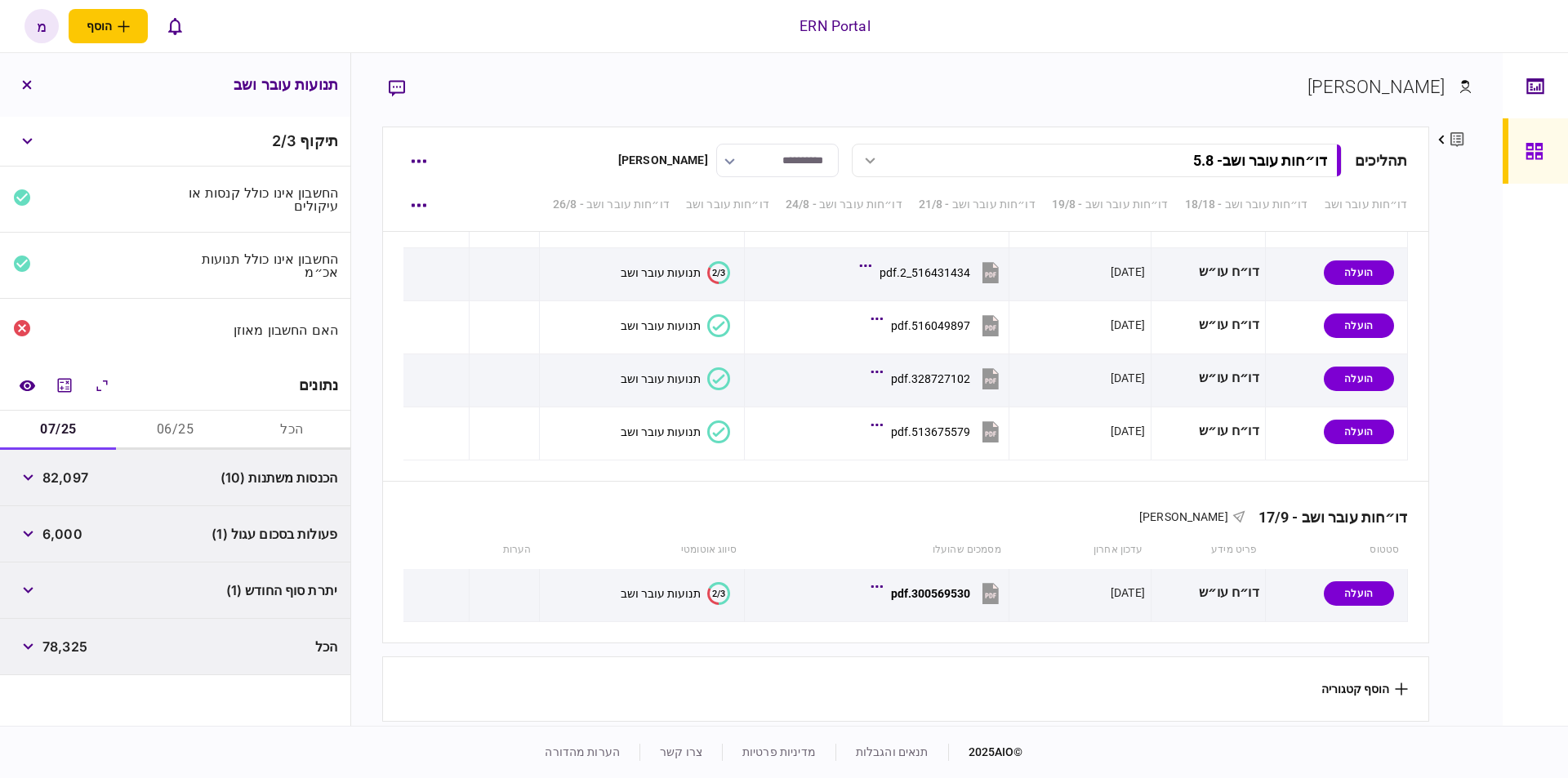
click at [171, 429] on button "06/25" at bounding box center [175, 430] width 117 height 39
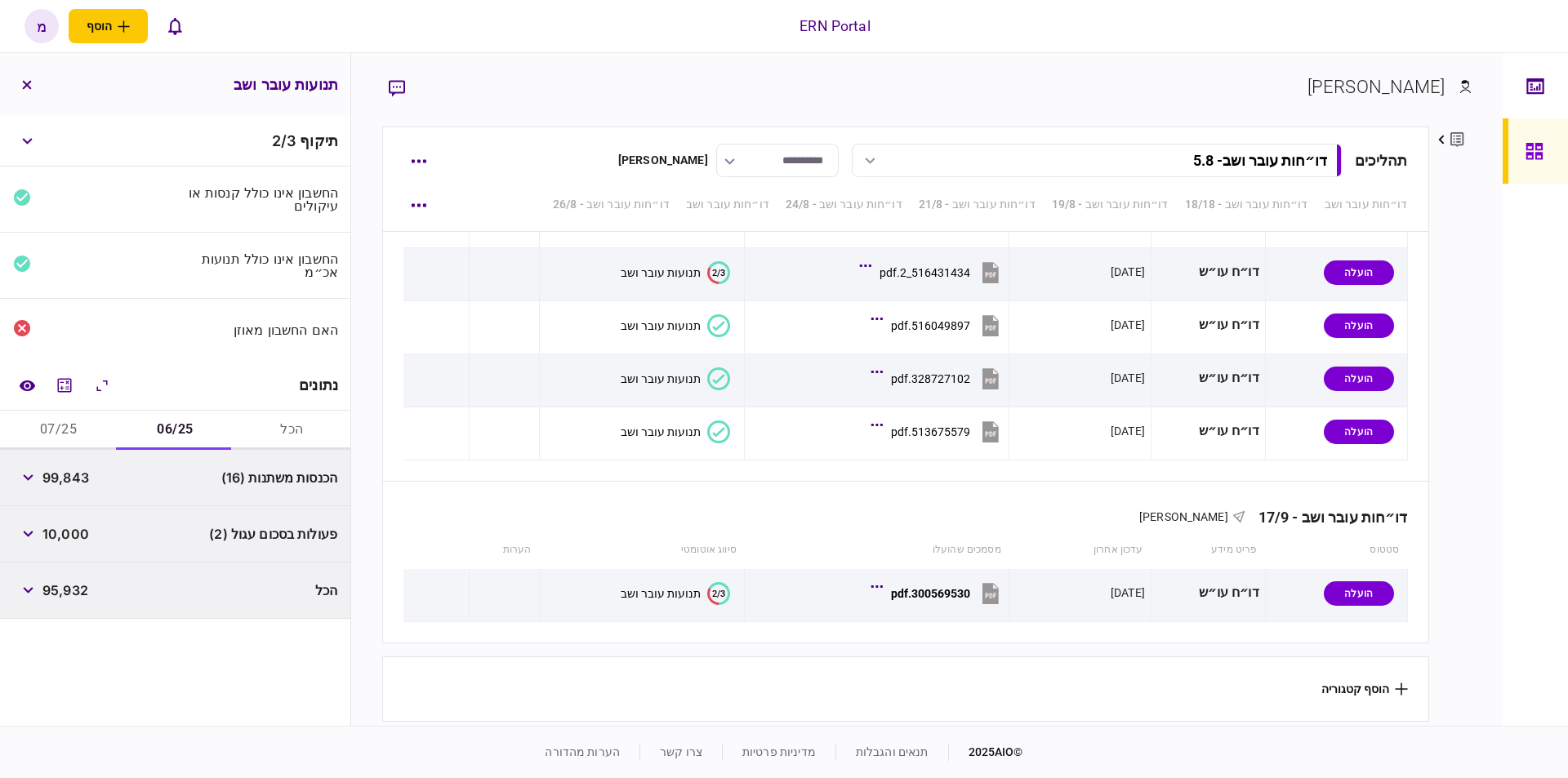
click at [53, 431] on button "07/25" at bounding box center [58, 430] width 117 height 39
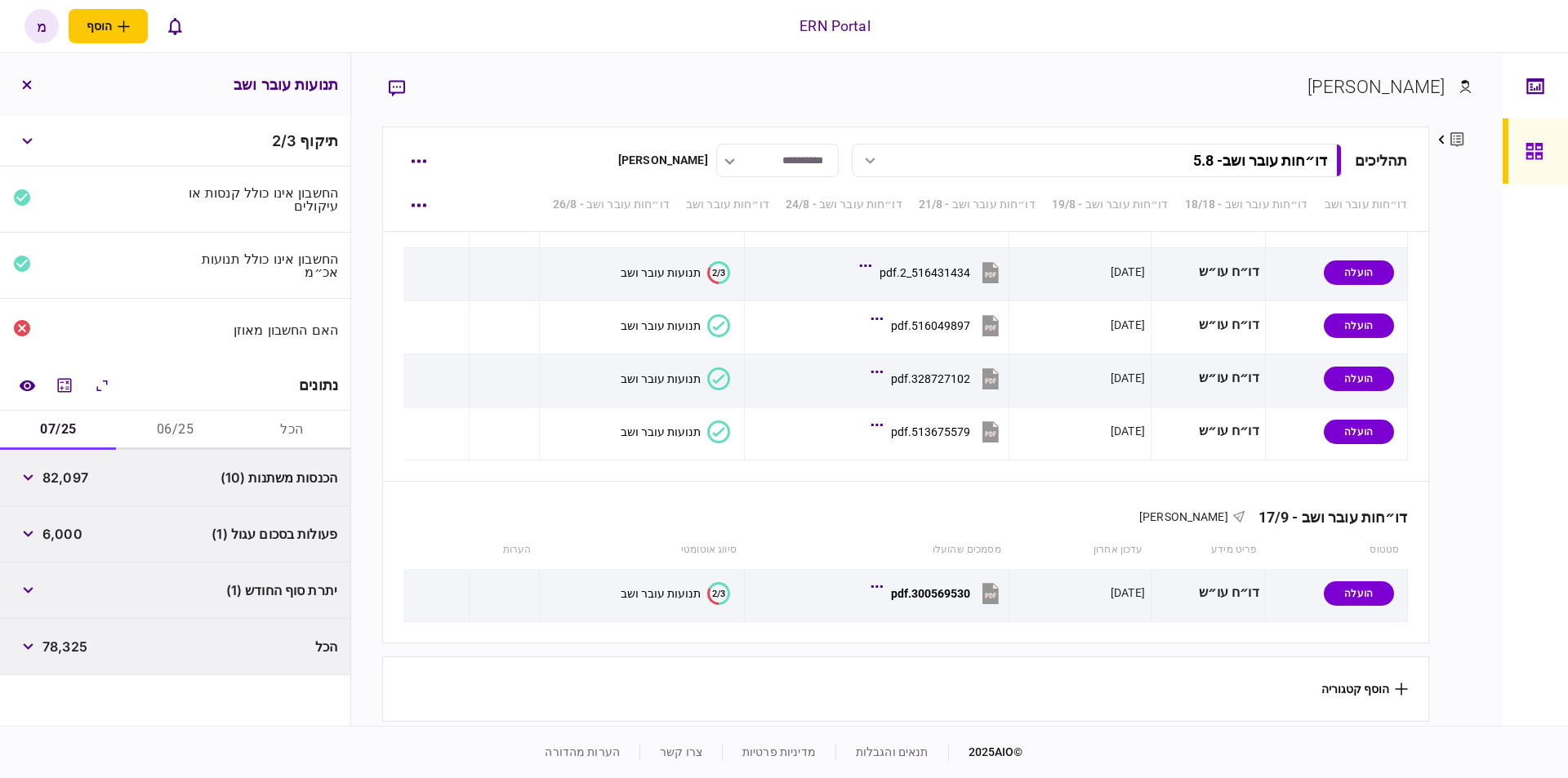
click at [192, 430] on button "06/25" at bounding box center [175, 430] width 117 height 39
